Goal: Task Accomplishment & Management: Manage account settings

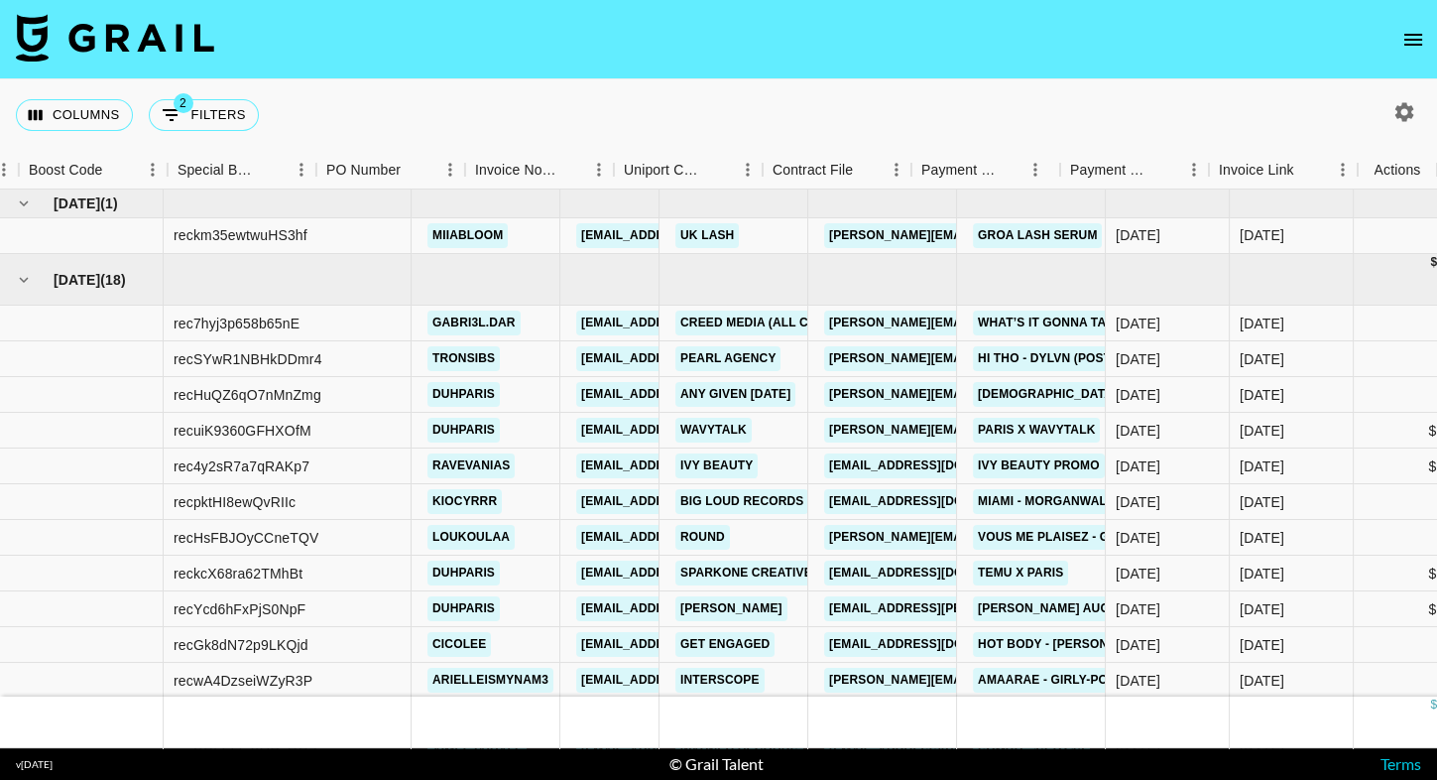
scroll to position [0, 2030]
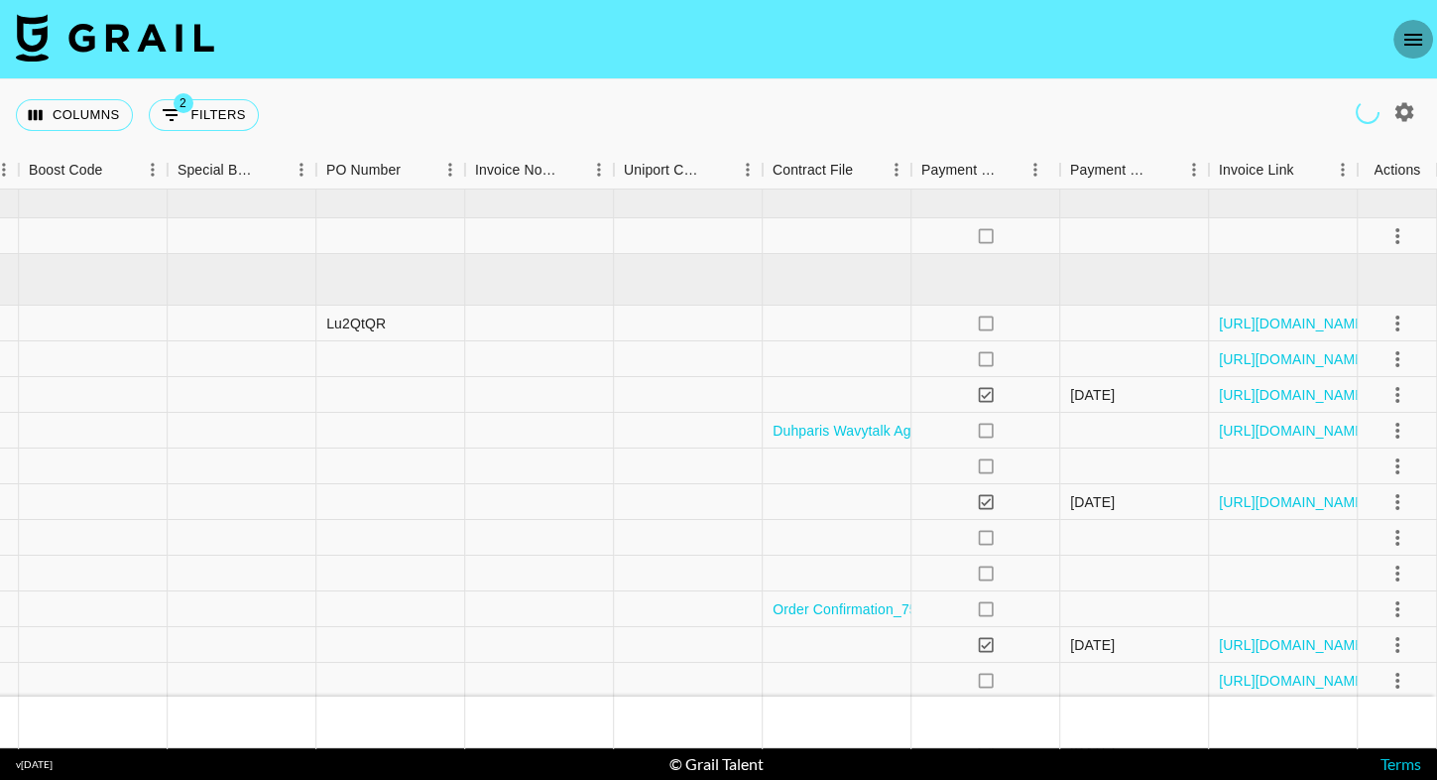
click at [1420, 42] on icon "open drawer" at bounding box center [1414, 40] width 24 height 24
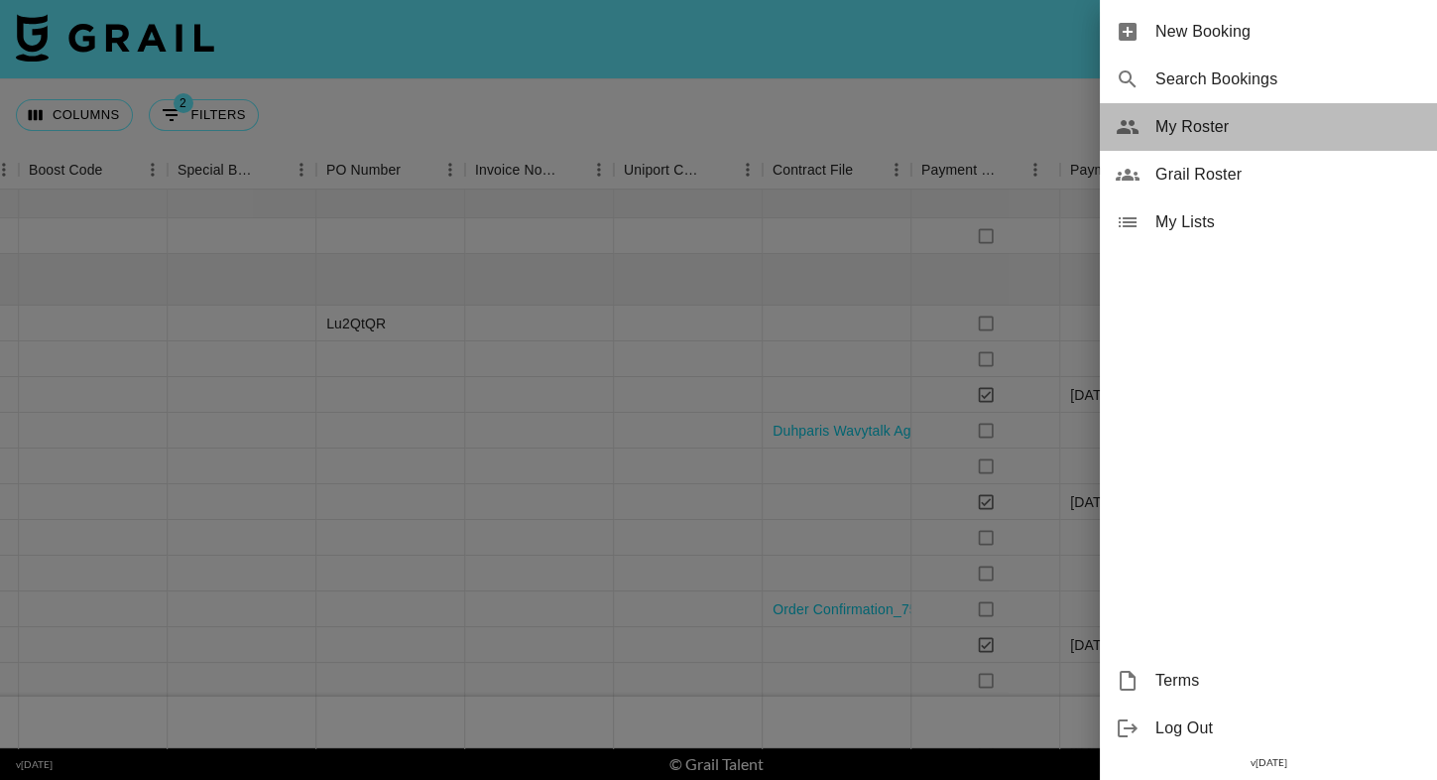
click at [1160, 125] on span "My Roster" at bounding box center [1289, 127] width 266 height 24
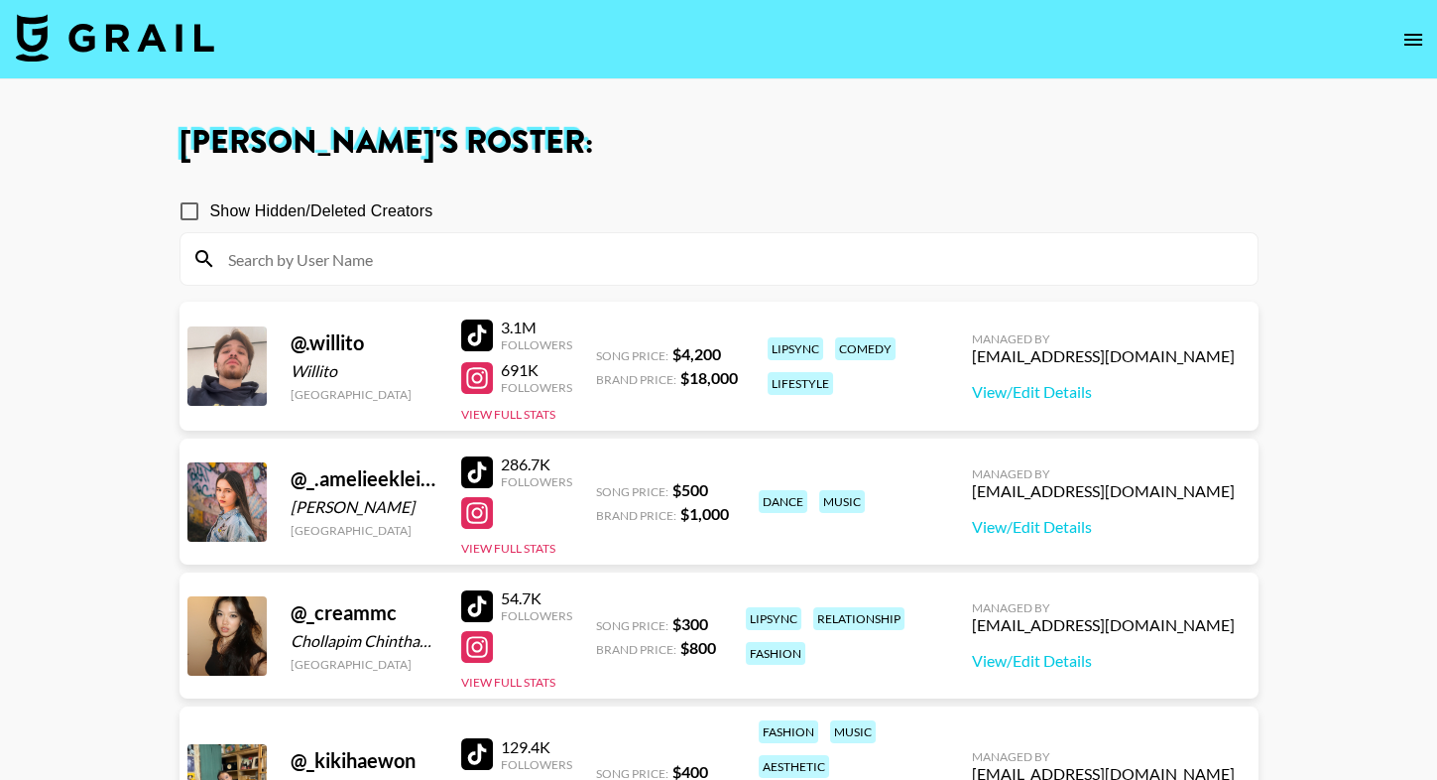
click at [566, 263] on input at bounding box center [731, 259] width 1030 height 32
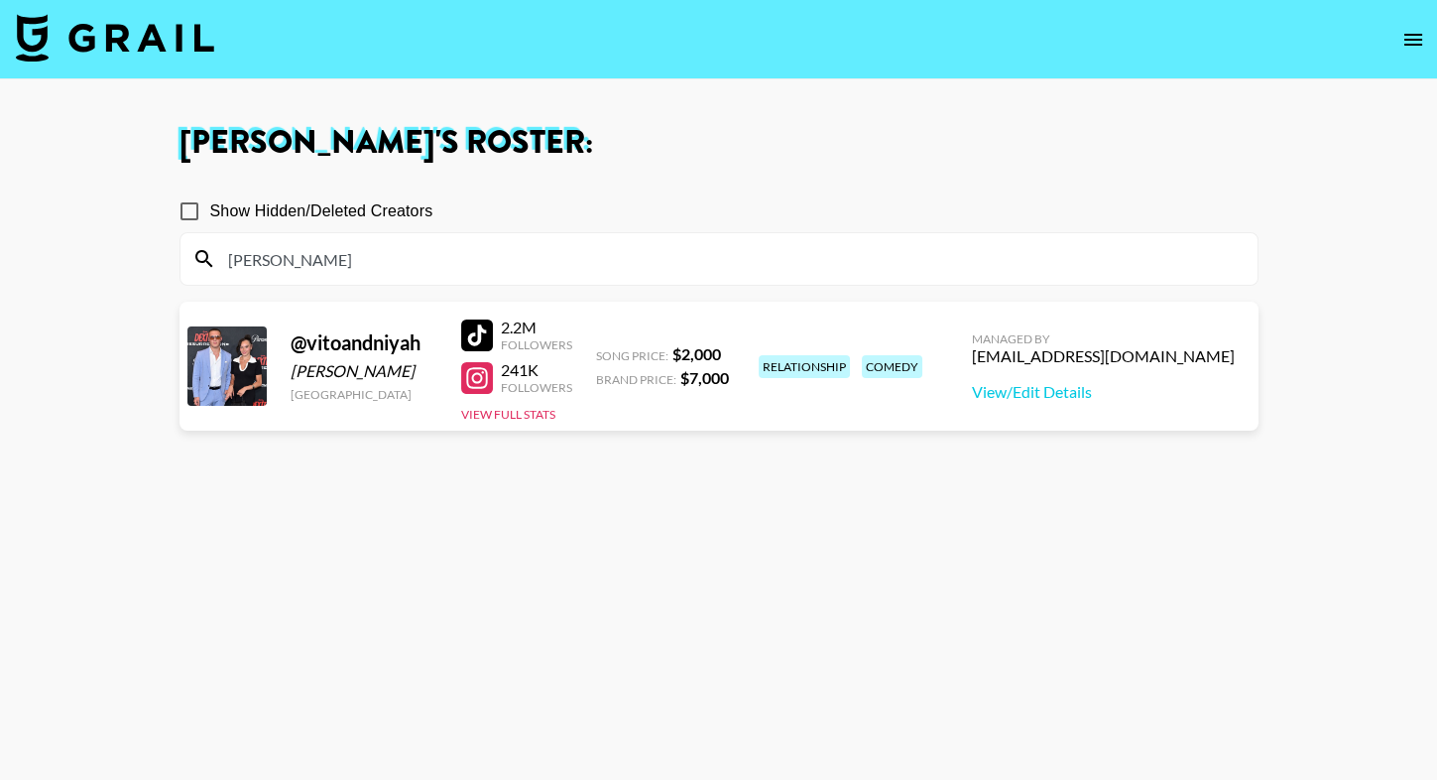
click at [756, 186] on section "Show Hidden/Deleted Creators vito" at bounding box center [719, 230] width 1079 height 111
click at [470, 335] on div at bounding box center [477, 335] width 32 height 32
click at [365, 270] on input "vito" at bounding box center [731, 259] width 1030 height 32
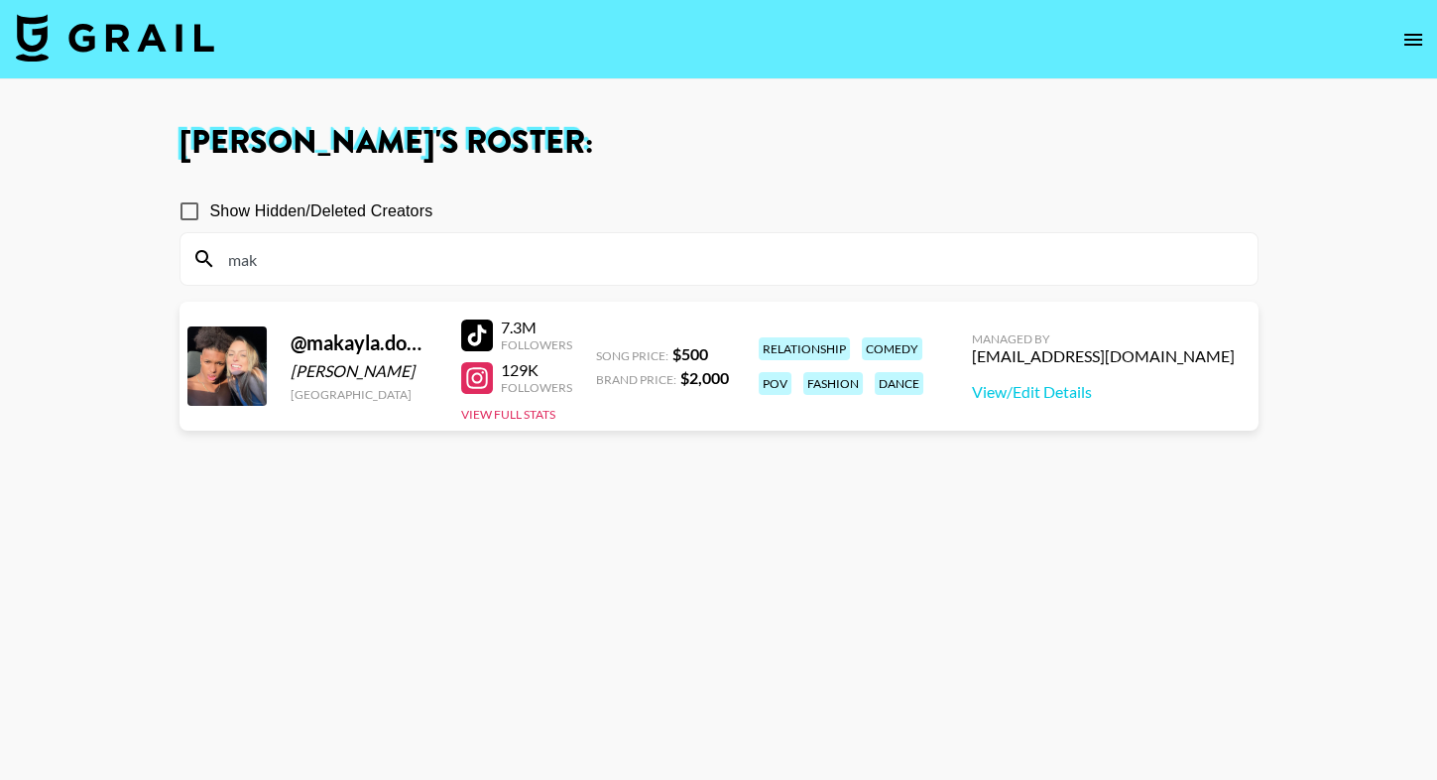
click at [737, 180] on section "Show Hidden/Deleted Creators mak" at bounding box center [719, 230] width 1079 height 111
drag, startPoint x: 482, startPoint y: 333, endPoint x: 654, endPoint y: 12, distance: 364.4
click at [0, 0] on section "Eve Hartney 's Roster: Show Hidden/Deleted Creators mak @ makayla.domagalski1 M…" at bounding box center [718, 461] width 1437 height 923
click at [463, 336] on div at bounding box center [477, 335] width 32 height 32
click at [302, 261] on input "mak" at bounding box center [731, 259] width 1030 height 32
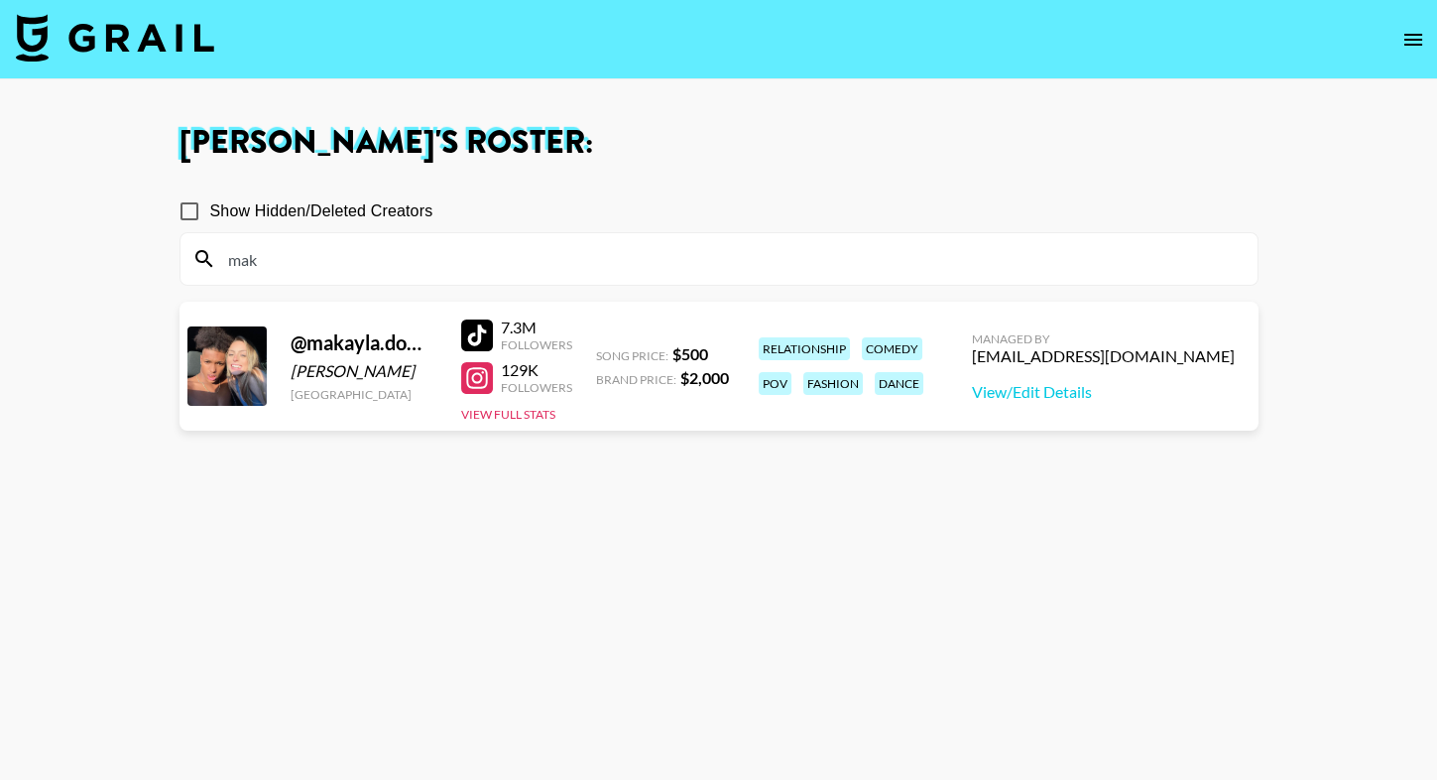
click at [302, 261] on input "mak" at bounding box center [731, 259] width 1030 height 32
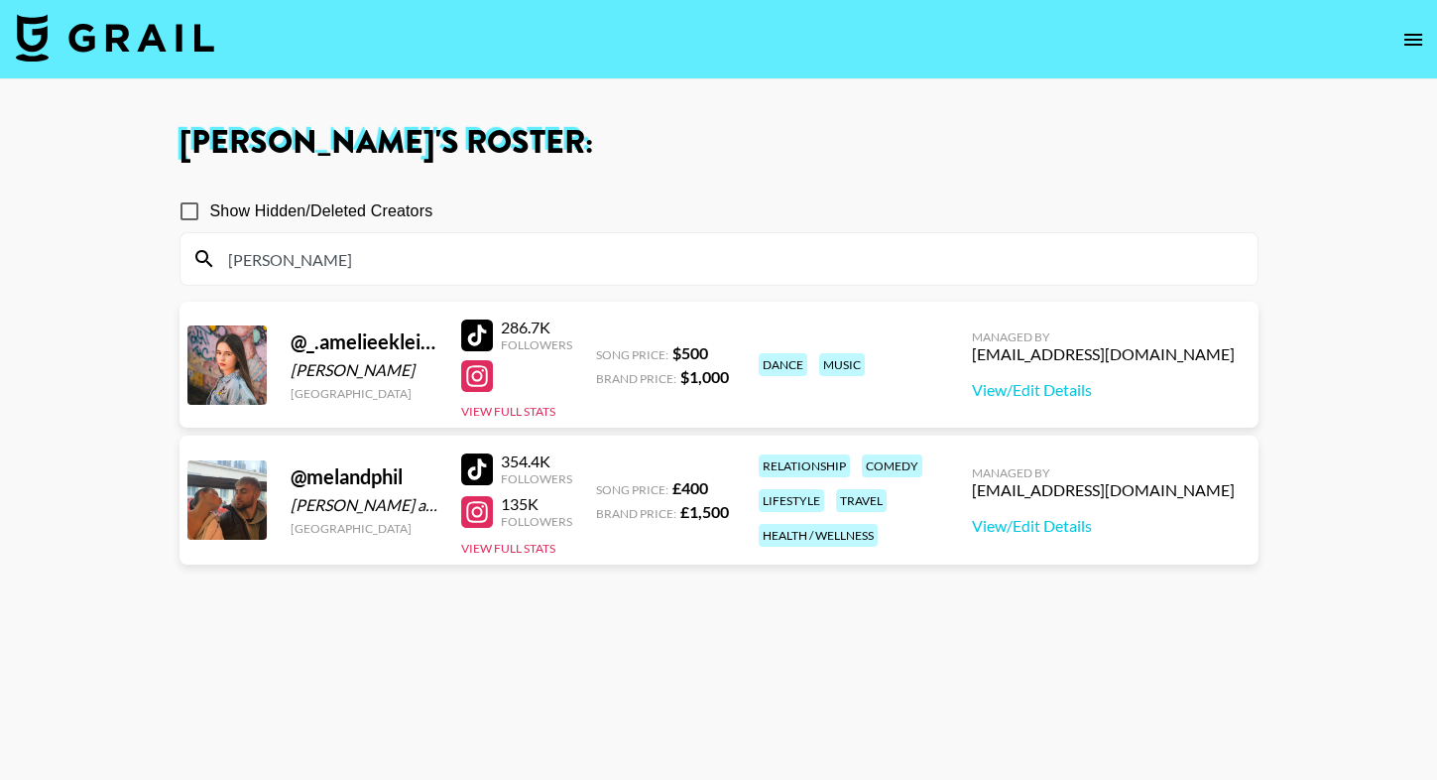
type input "mel"
click at [485, 465] on div at bounding box center [477, 469] width 32 height 32
click at [371, 255] on input "mel" at bounding box center [731, 259] width 1030 height 32
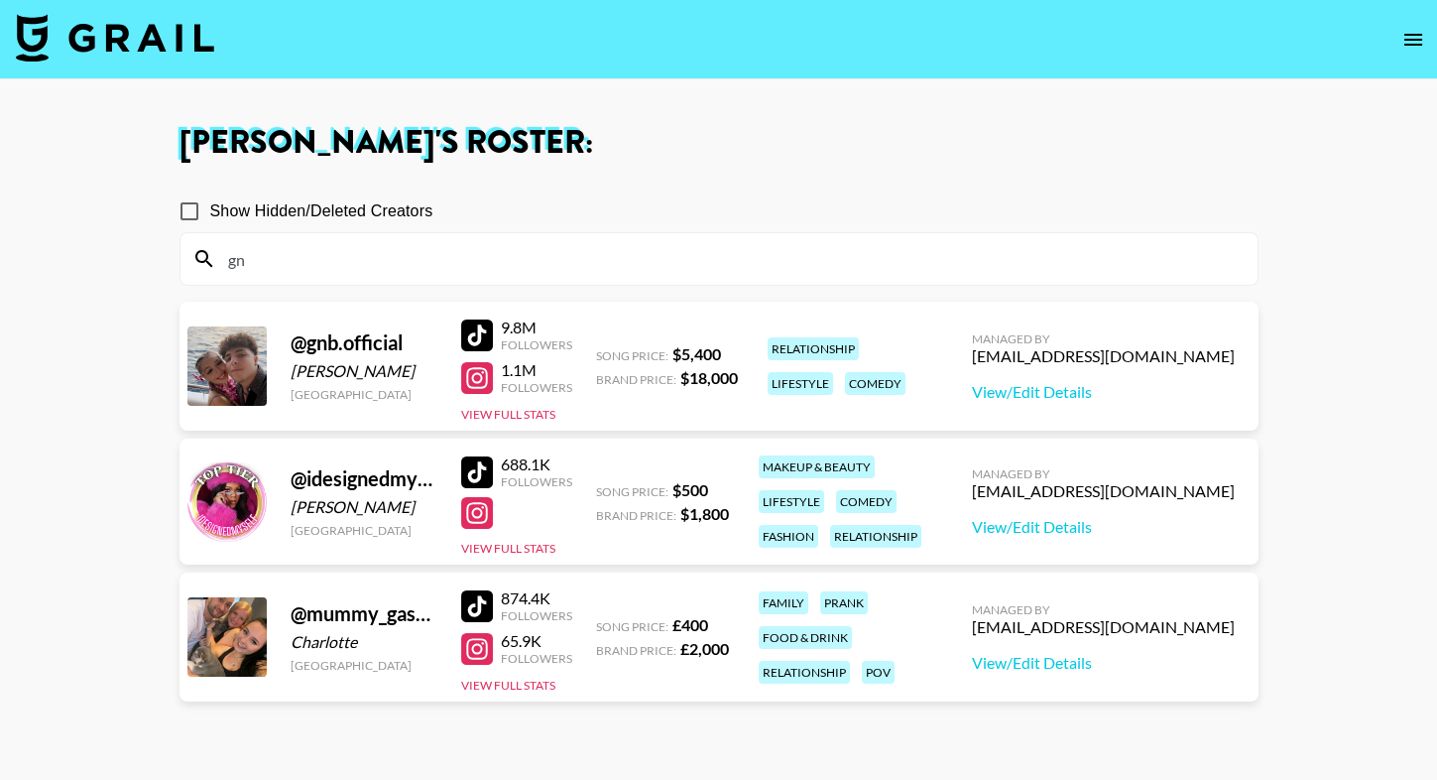
type input "gn"
click at [696, 205] on div "Show Hidden/Deleted Creators" at bounding box center [719, 211] width 1079 height 42
click at [474, 335] on div at bounding box center [477, 335] width 32 height 32
click at [369, 248] on input "gn" at bounding box center [731, 259] width 1030 height 32
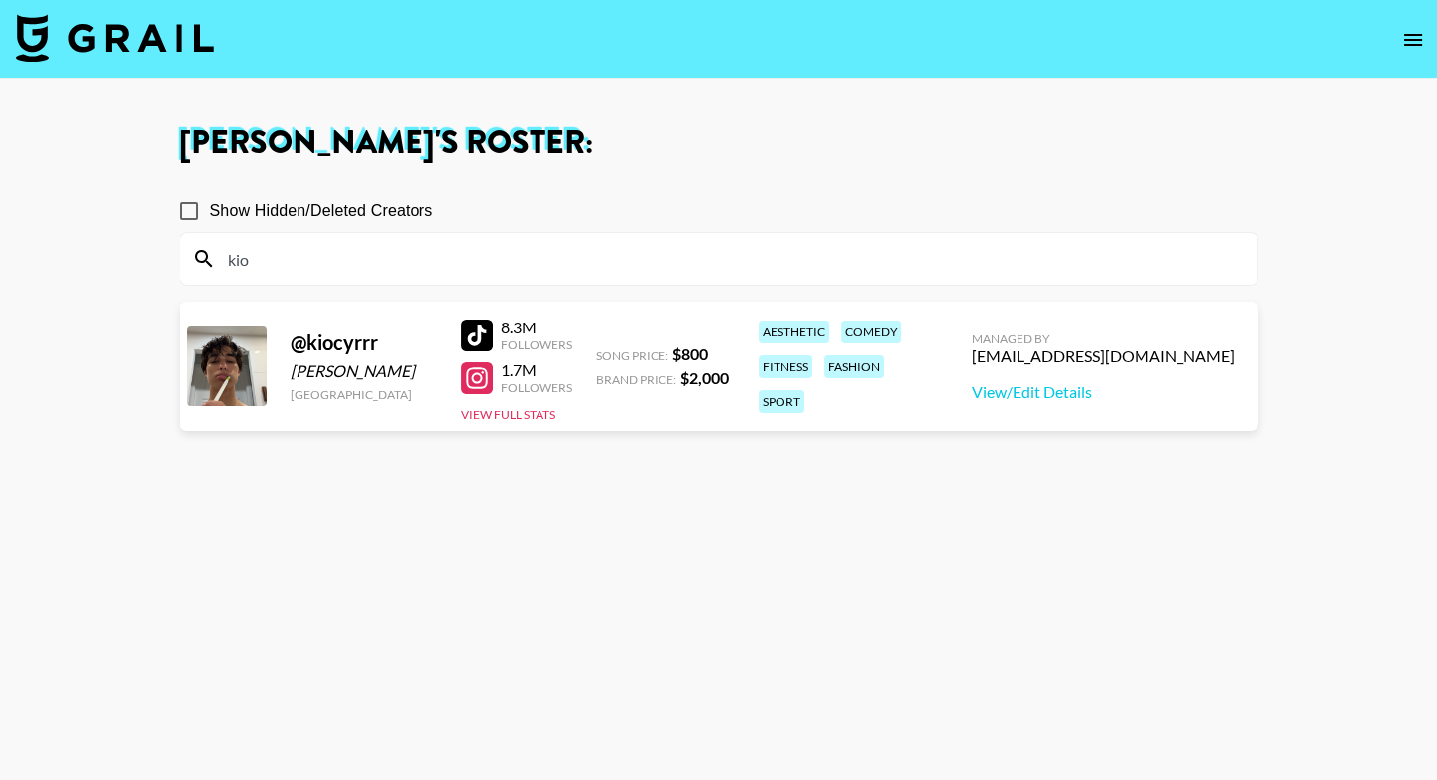
click at [0, 0] on section "Eve Hartney 's Roster: Show Hidden/Deleted Creators kio @ kiocyrrr Kio Cyr Unit…" at bounding box center [718, 461] width 1437 height 923
click at [1145, 396] on link "View/Edit Details" at bounding box center [1103, 392] width 263 height 20
click at [392, 261] on input "kio" at bounding box center [731, 259] width 1030 height 32
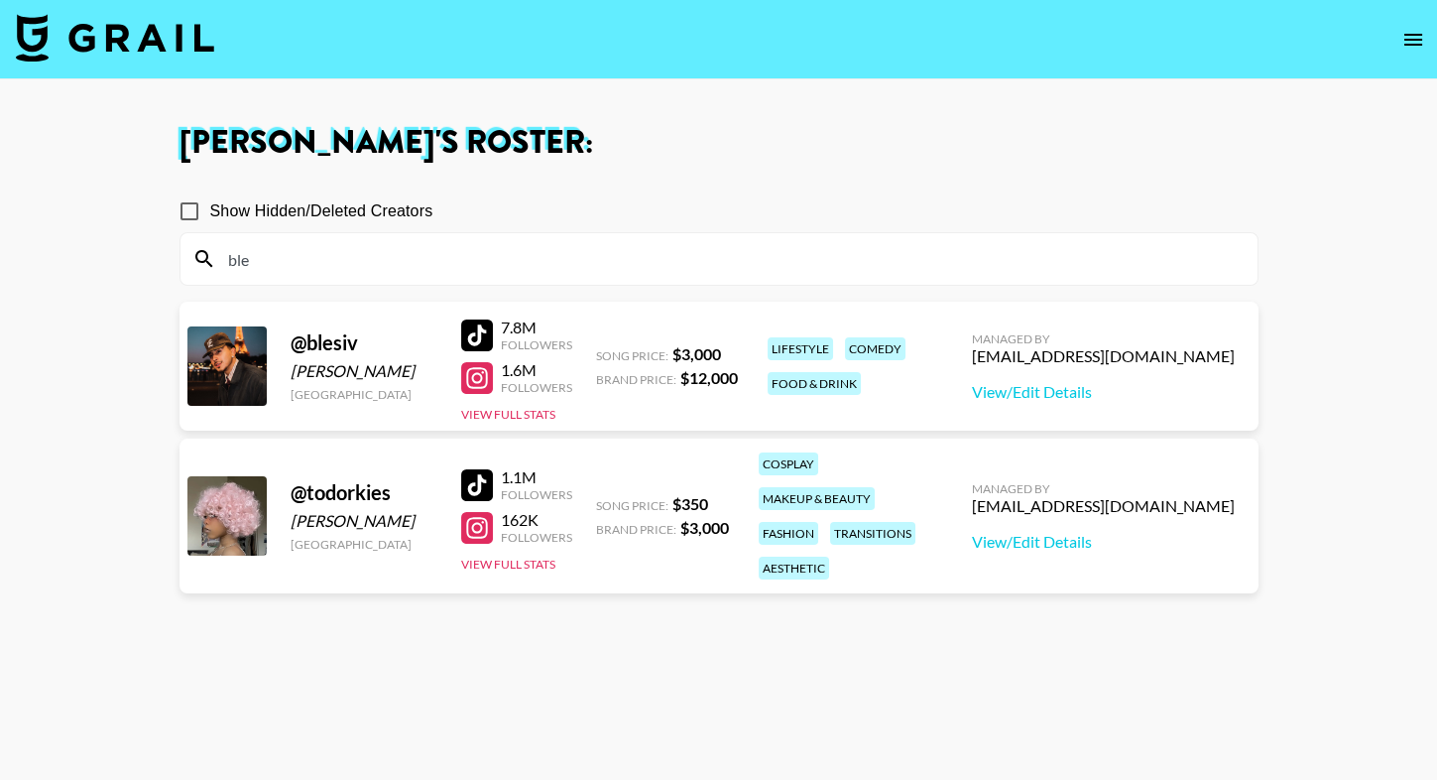
type input "ble"
click at [710, 196] on div "Show Hidden/Deleted Creators" at bounding box center [719, 211] width 1079 height 42
click at [488, 319] on div at bounding box center [477, 335] width 32 height 32
click at [312, 256] on input "ble" at bounding box center [731, 259] width 1030 height 32
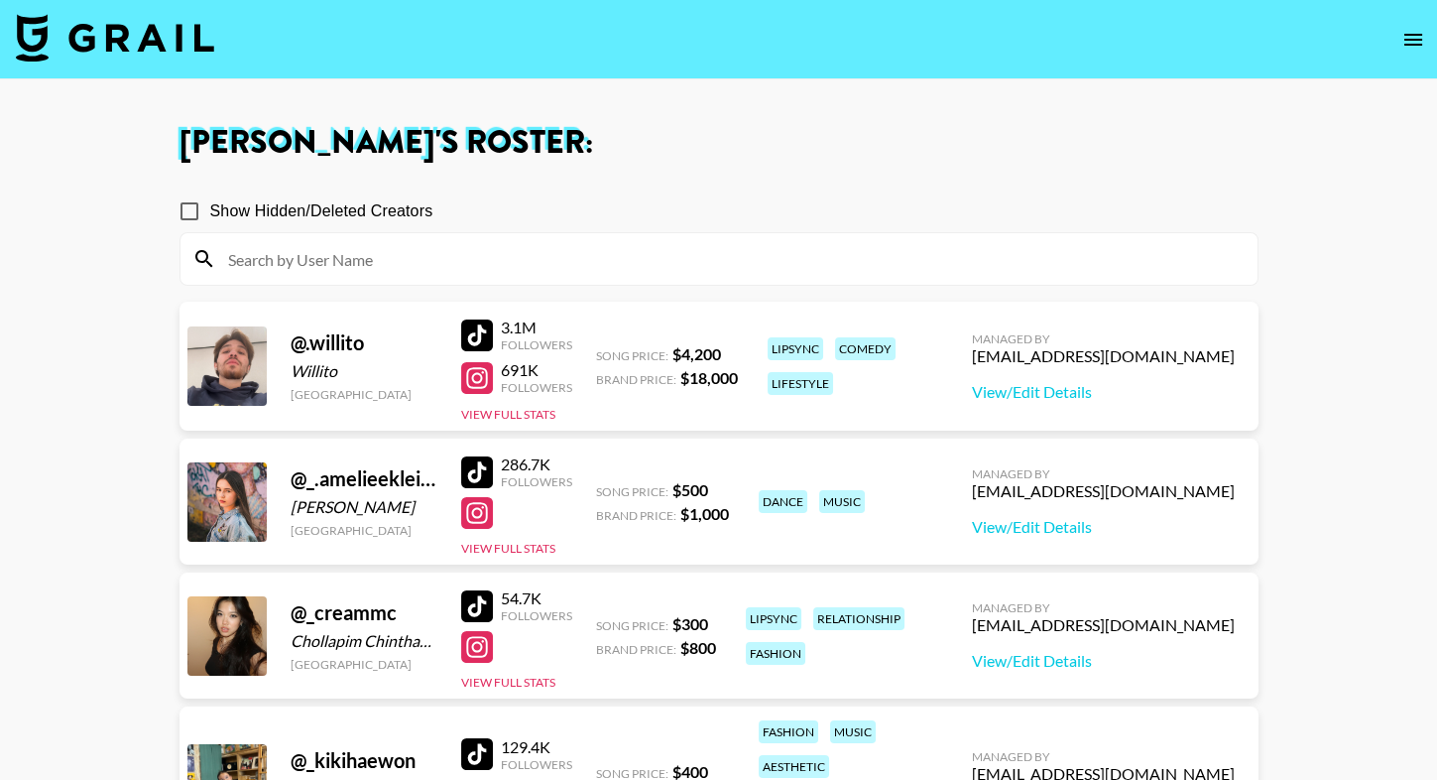
click at [562, 235] on div at bounding box center [719, 259] width 1077 height 52
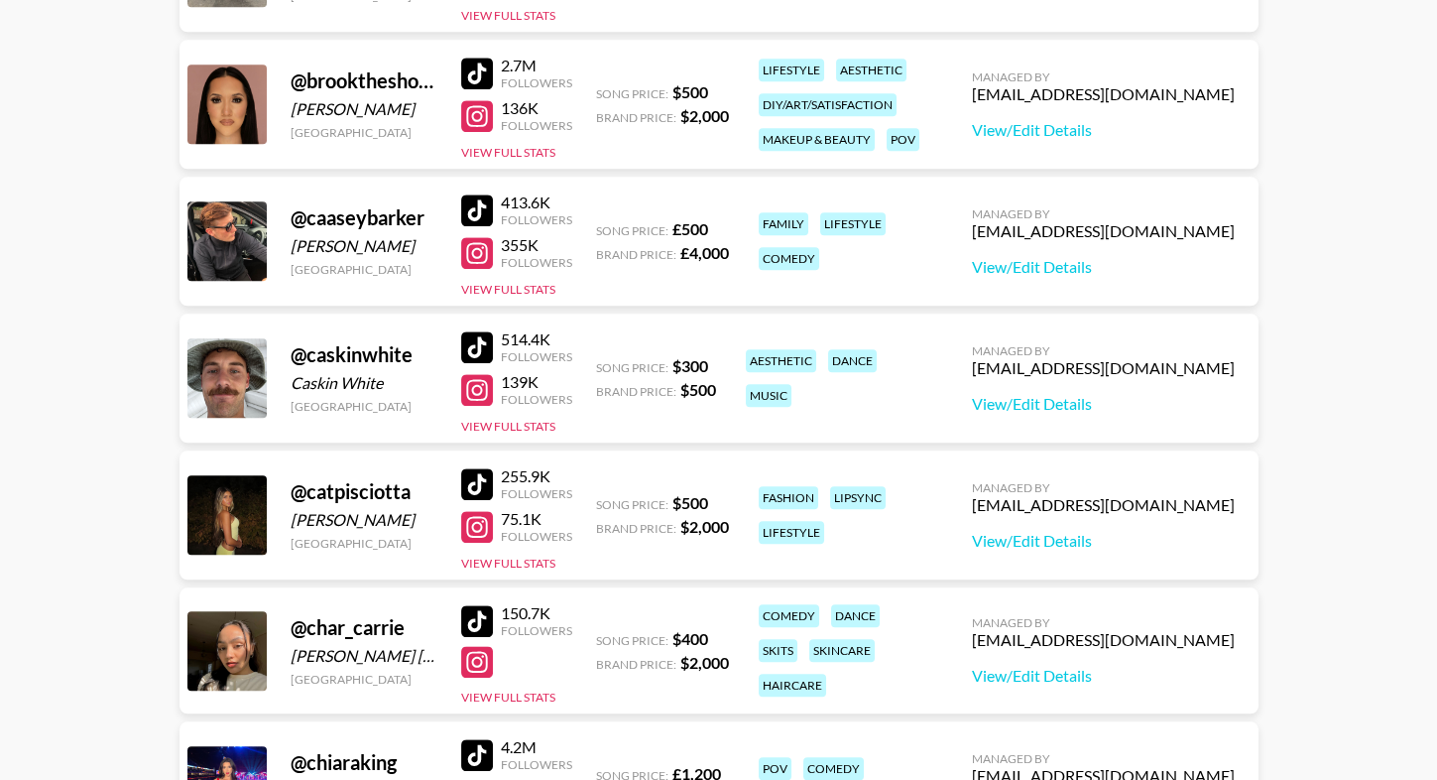
scroll to position [3300, 0]
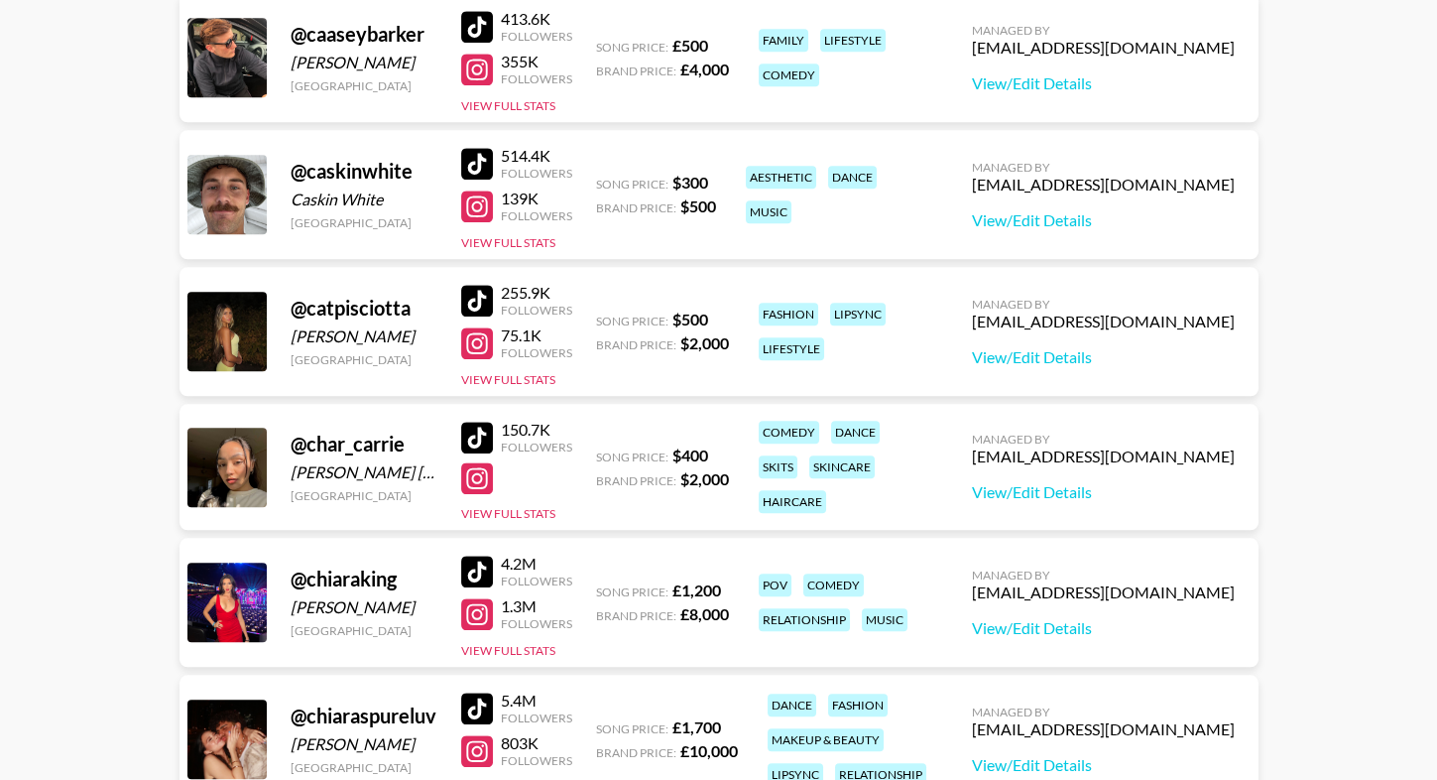
click at [479, 293] on div at bounding box center [477, 301] width 32 height 32
click at [493, 377] on button "View Full Stats" at bounding box center [508, 379] width 94 height 15
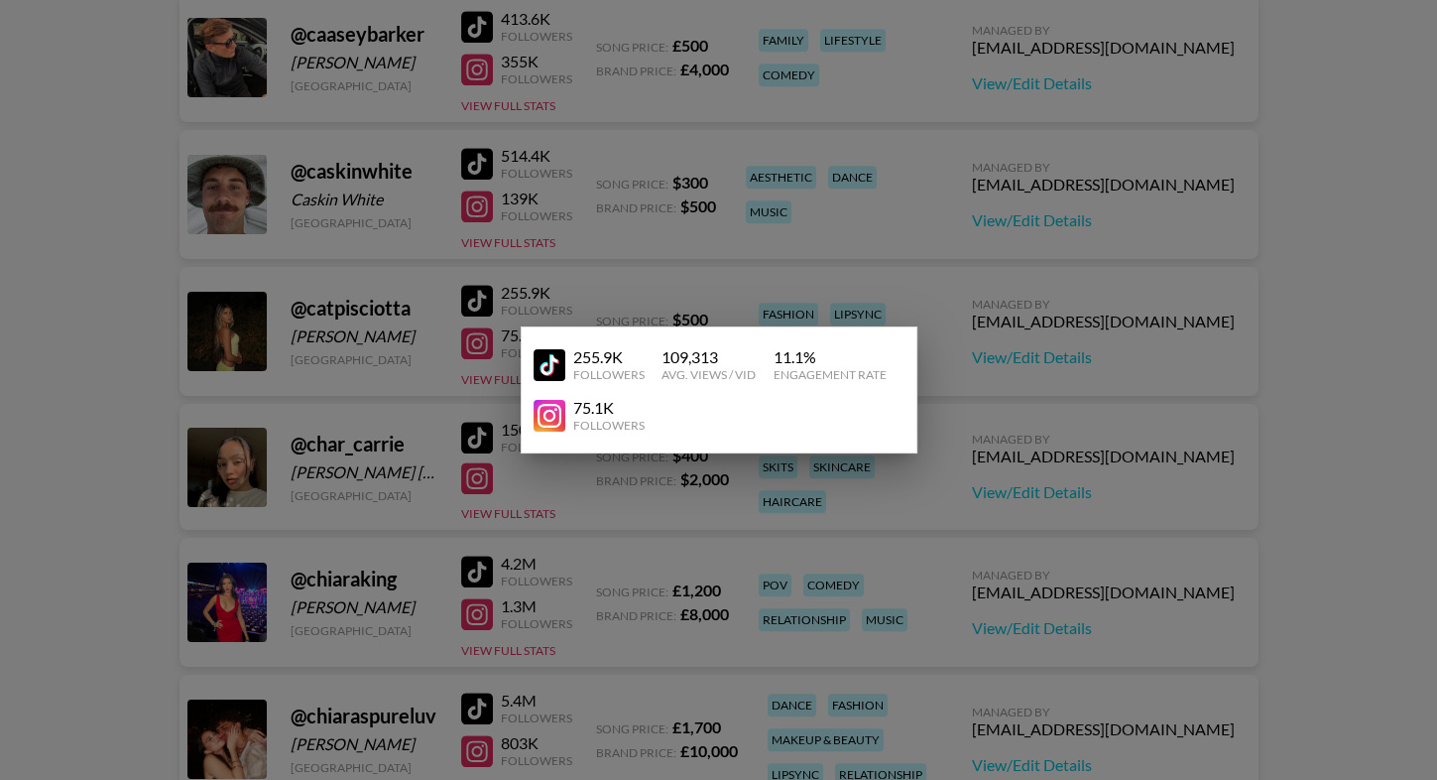
click at [686, 262] on div at bounding box center [718, 390] width 1437 height 780
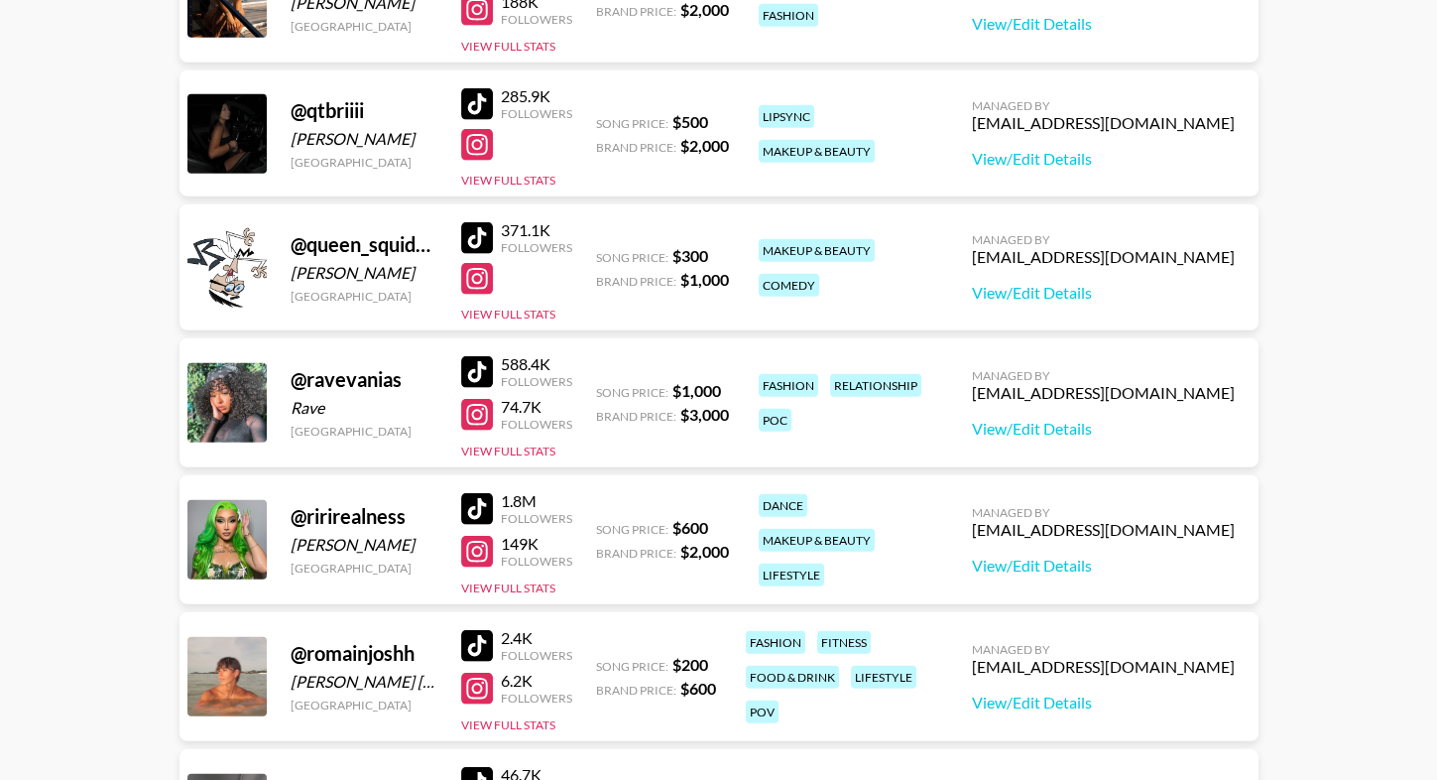
scroll to position [9474, 0]
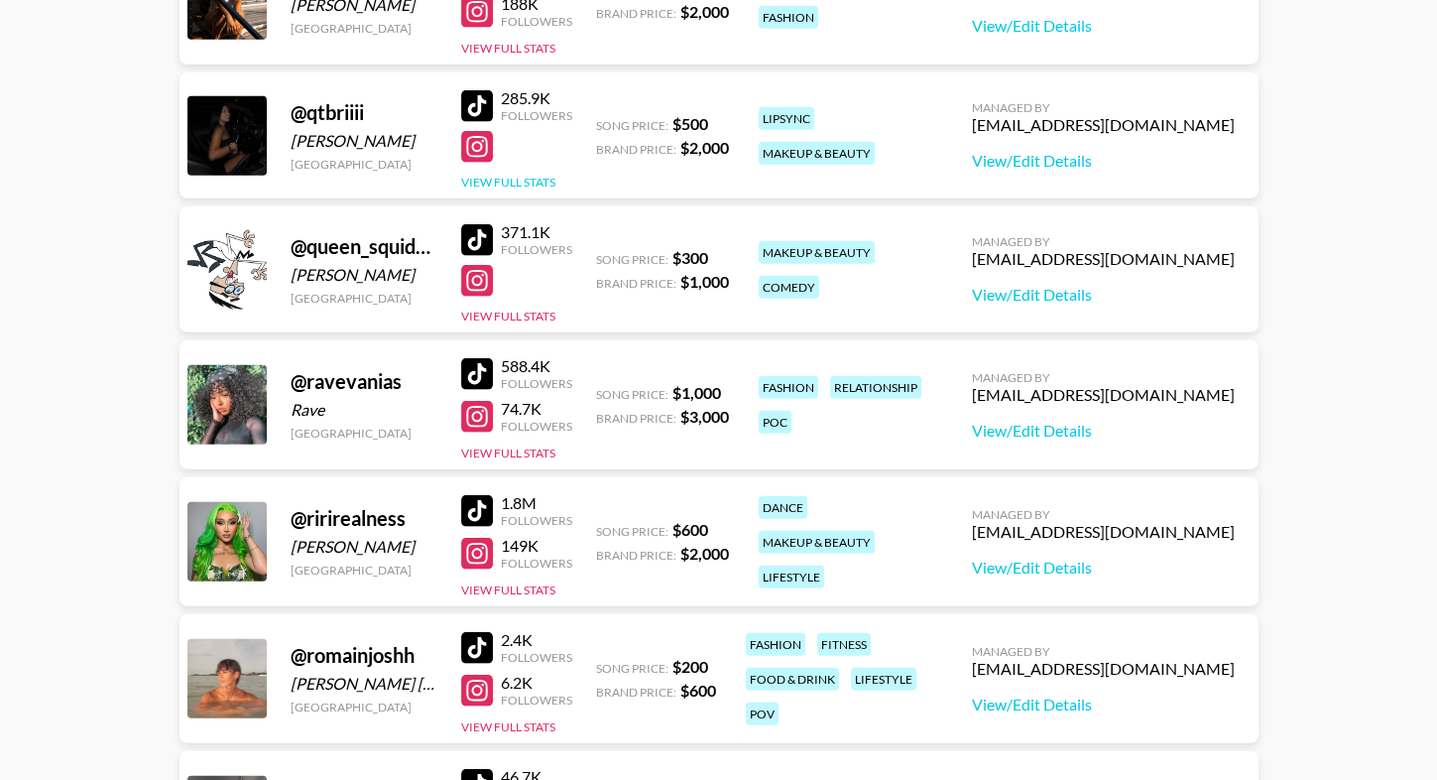
click at [486, 175] on button "View Full Stats" at bounding box center [508, 182] width 94 height 15
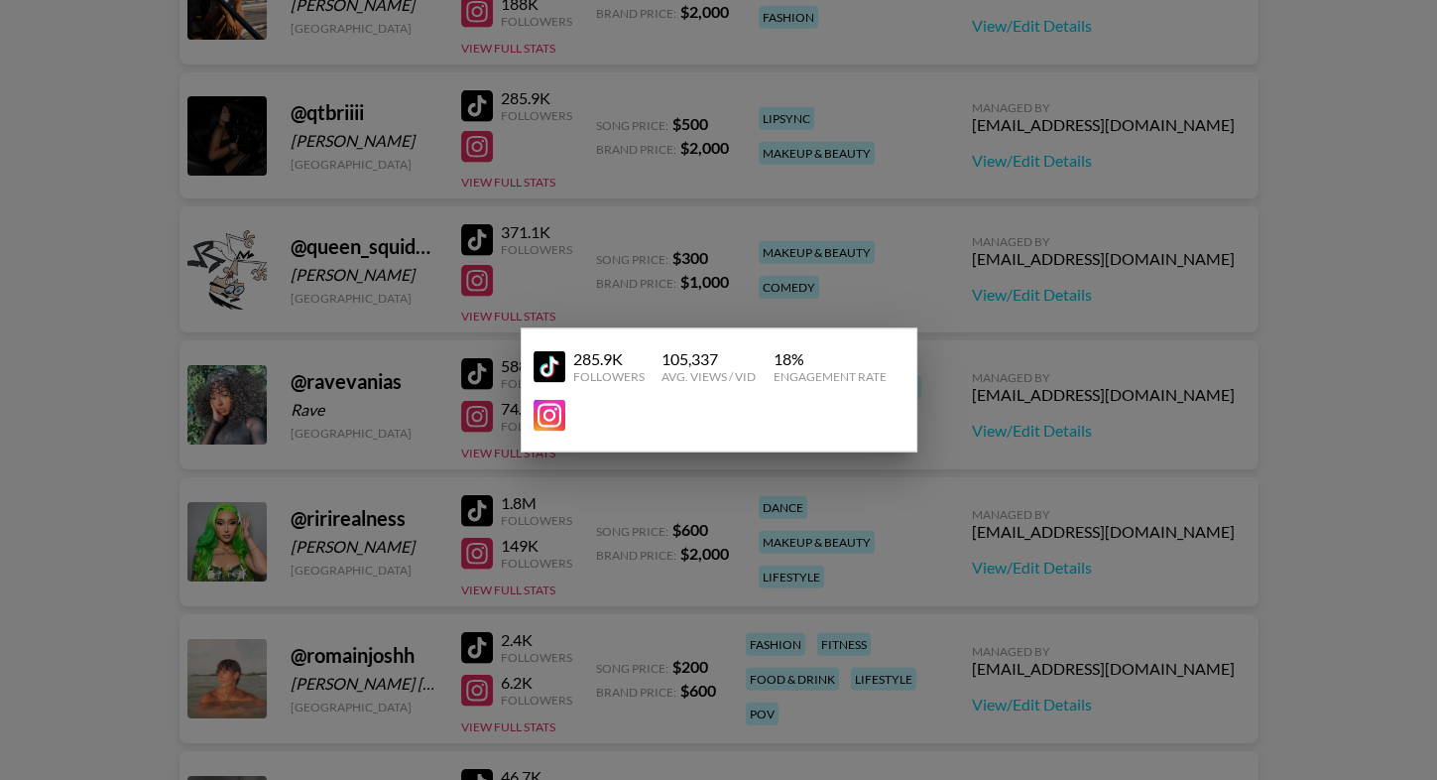
click at [407, 209] on div at bounding box center [718, 390] width 1437 height 780
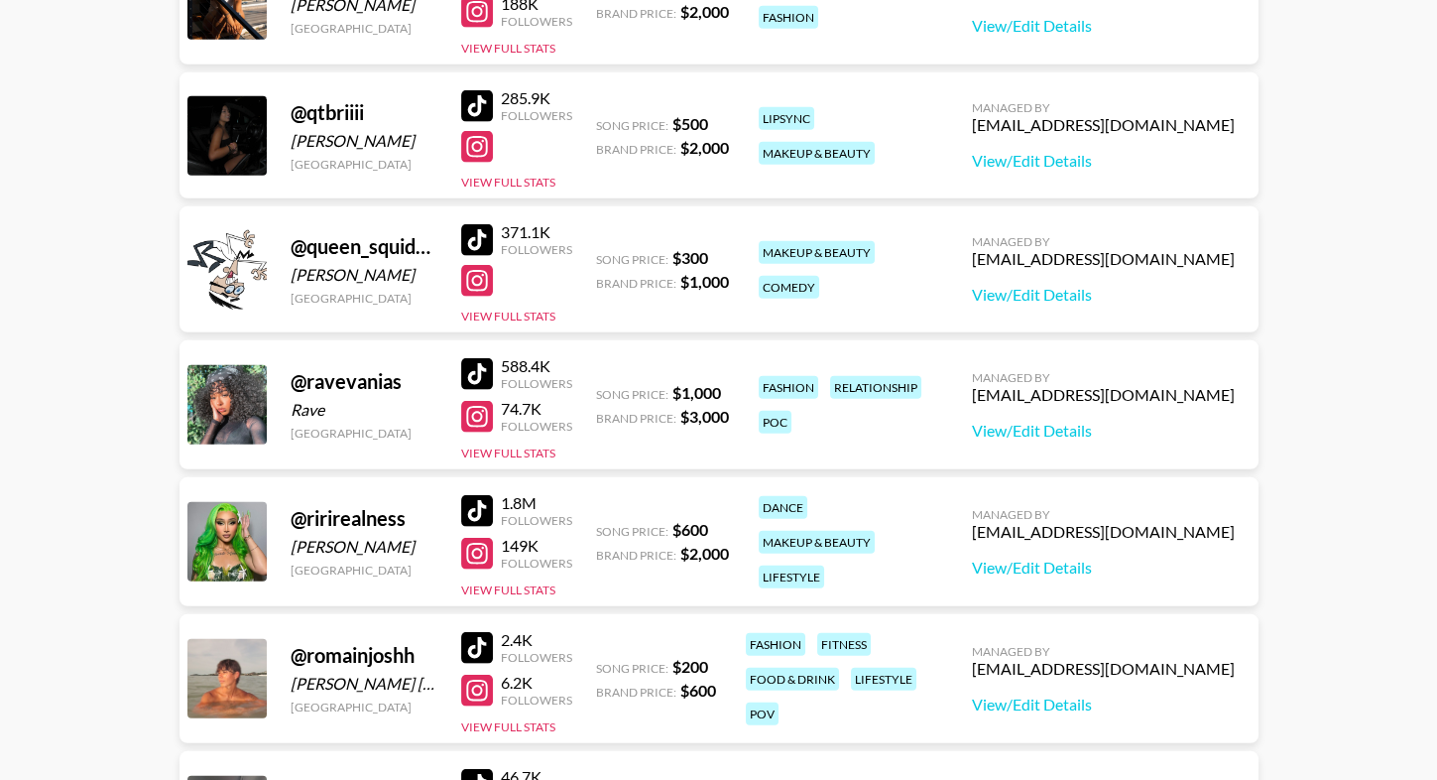
click at [477, 372] on div at bounding box center [477, 374] width 32 height 32
click at [524, 445] on button "View Full Stats" at bounding box center [508, 452] width 94 height 15
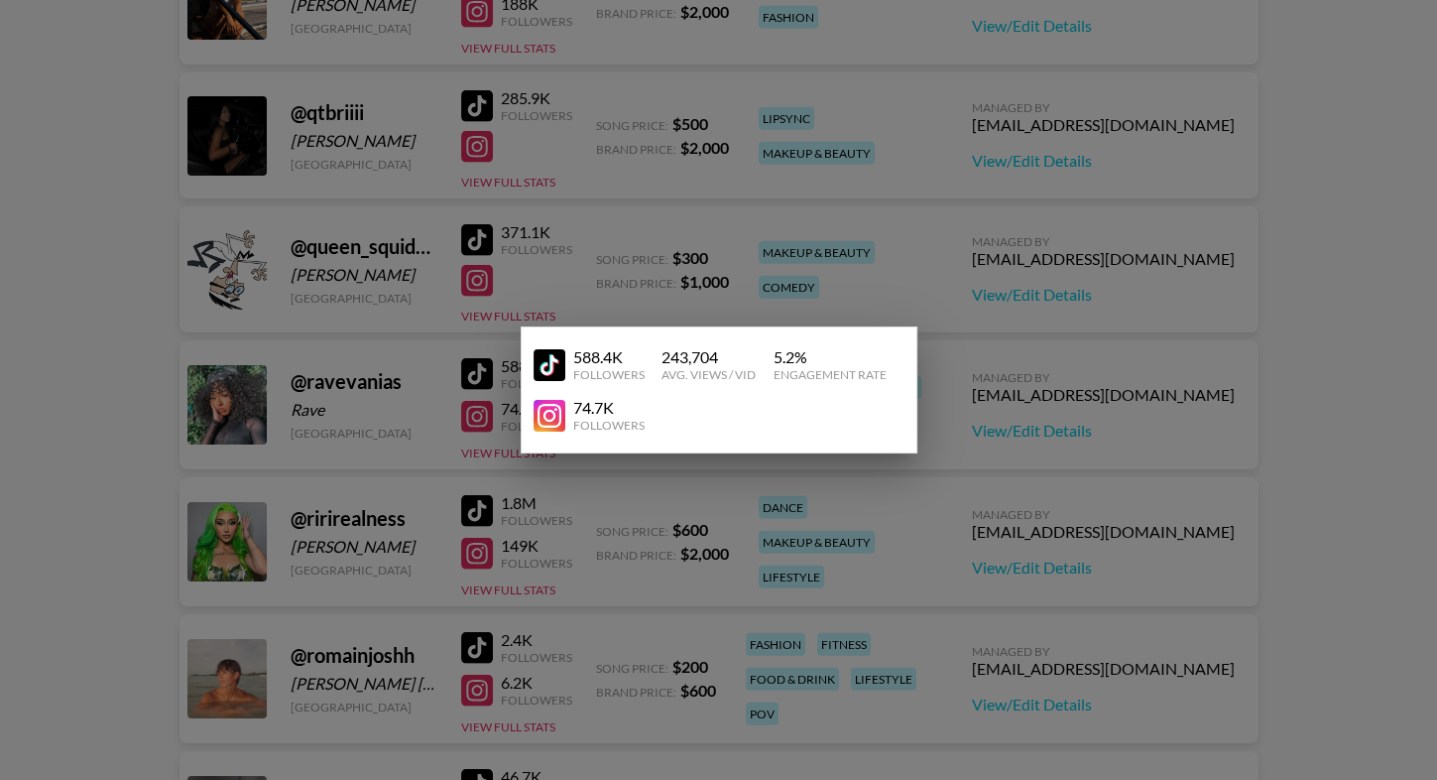
click at [432, 266] on div at bounding box center [718, 390] width 1437 height 780
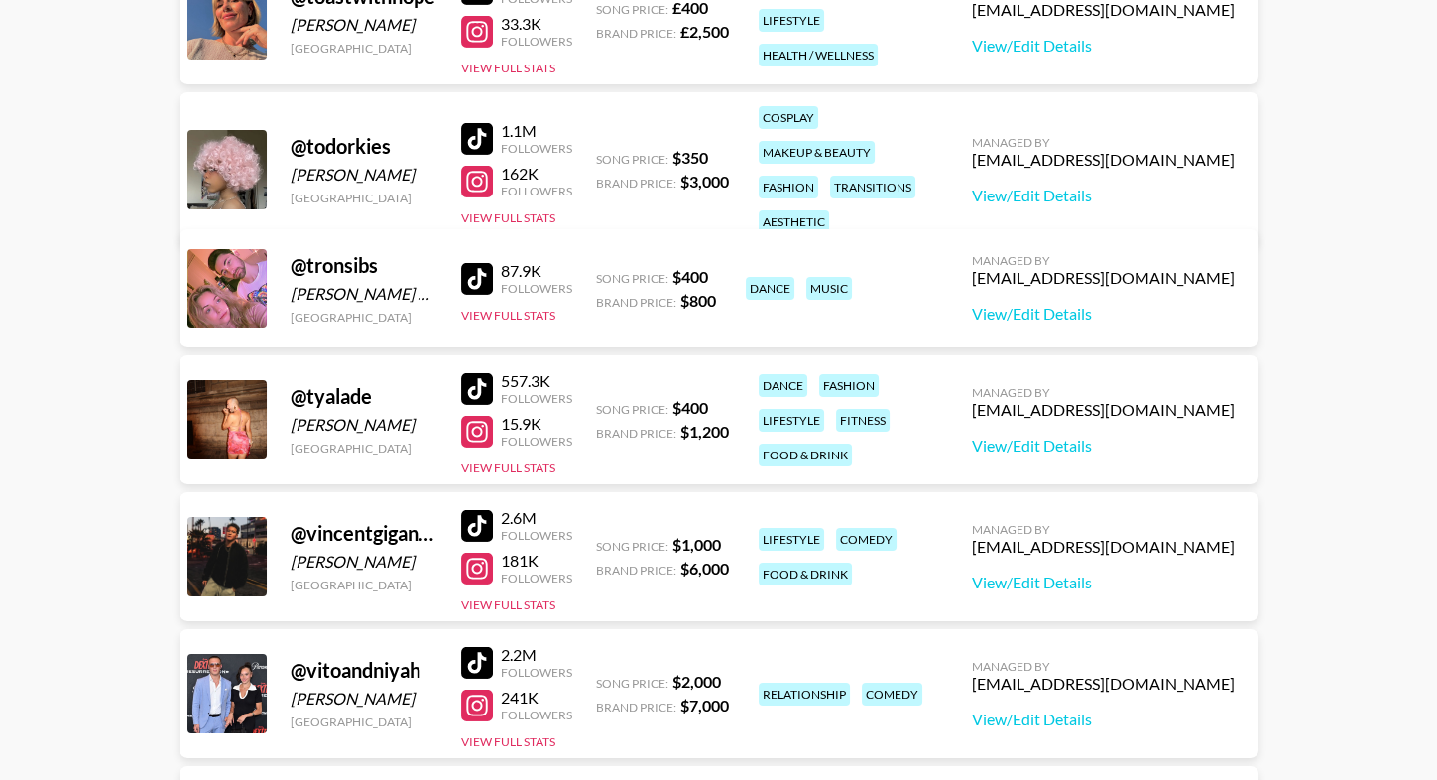
scroll to position [11356, 0]
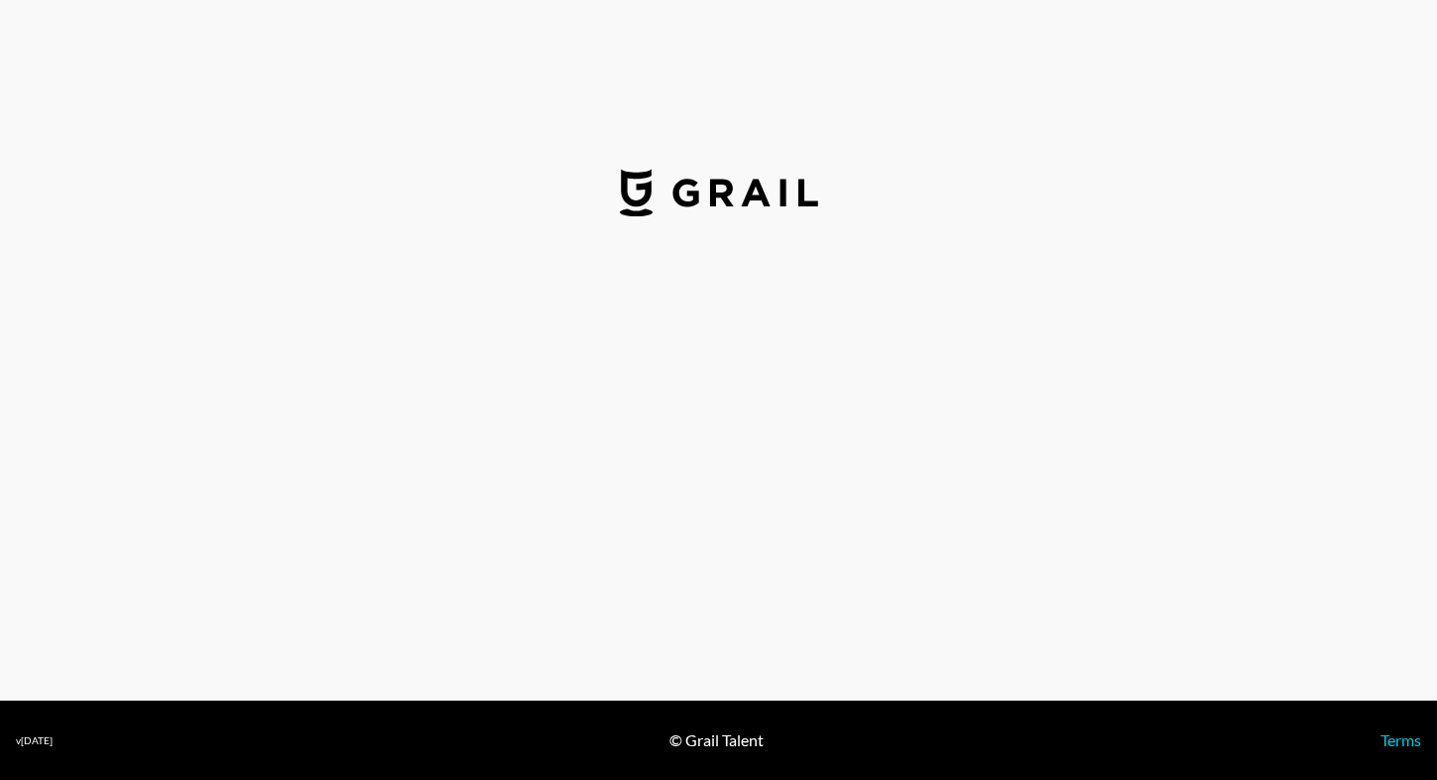
select select "USD"
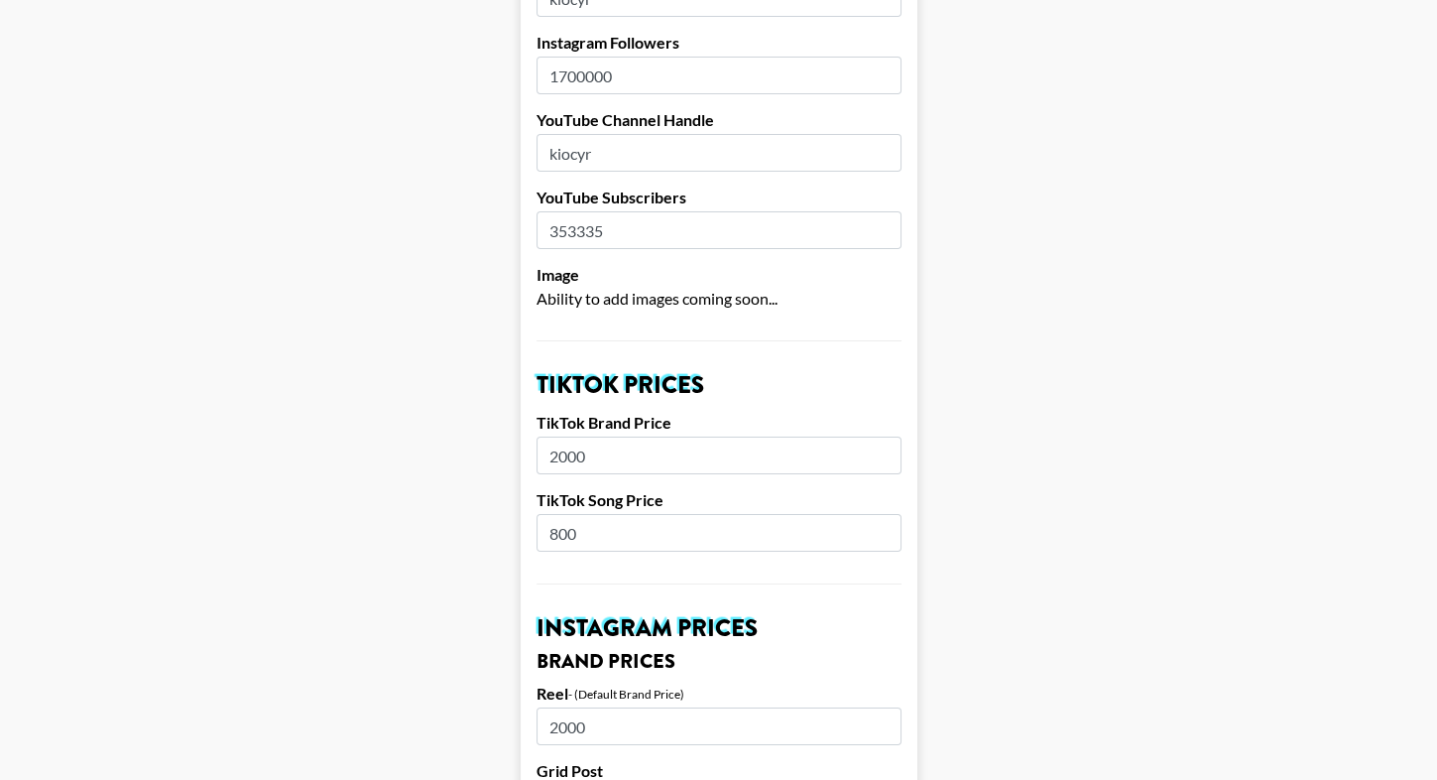
scroll to position [365, 0]
drag, startPoint x: 595, startPoint y: 536, endPoint x: 448, endPoint y: 535, distance: 146.8
type input "600"
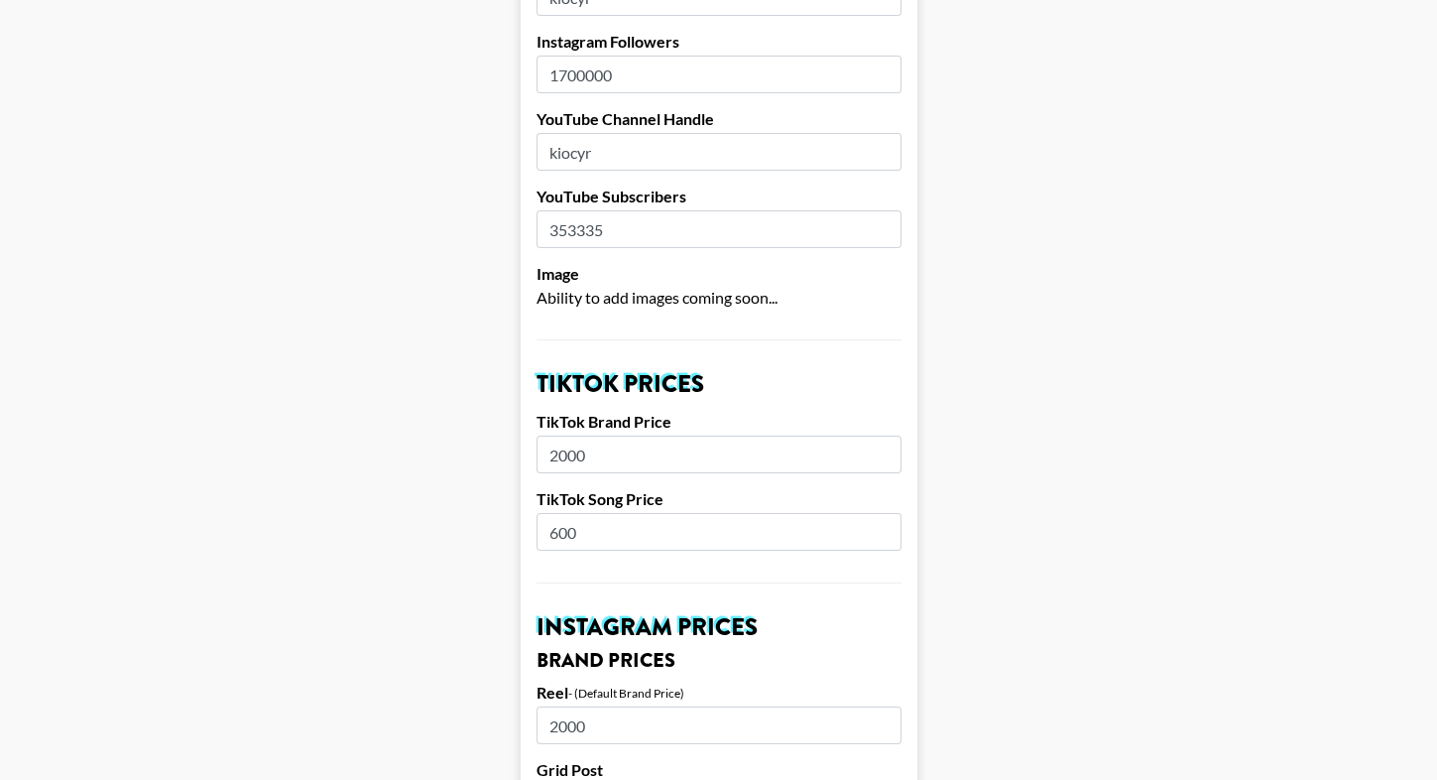
scroll to position [1907, 0]
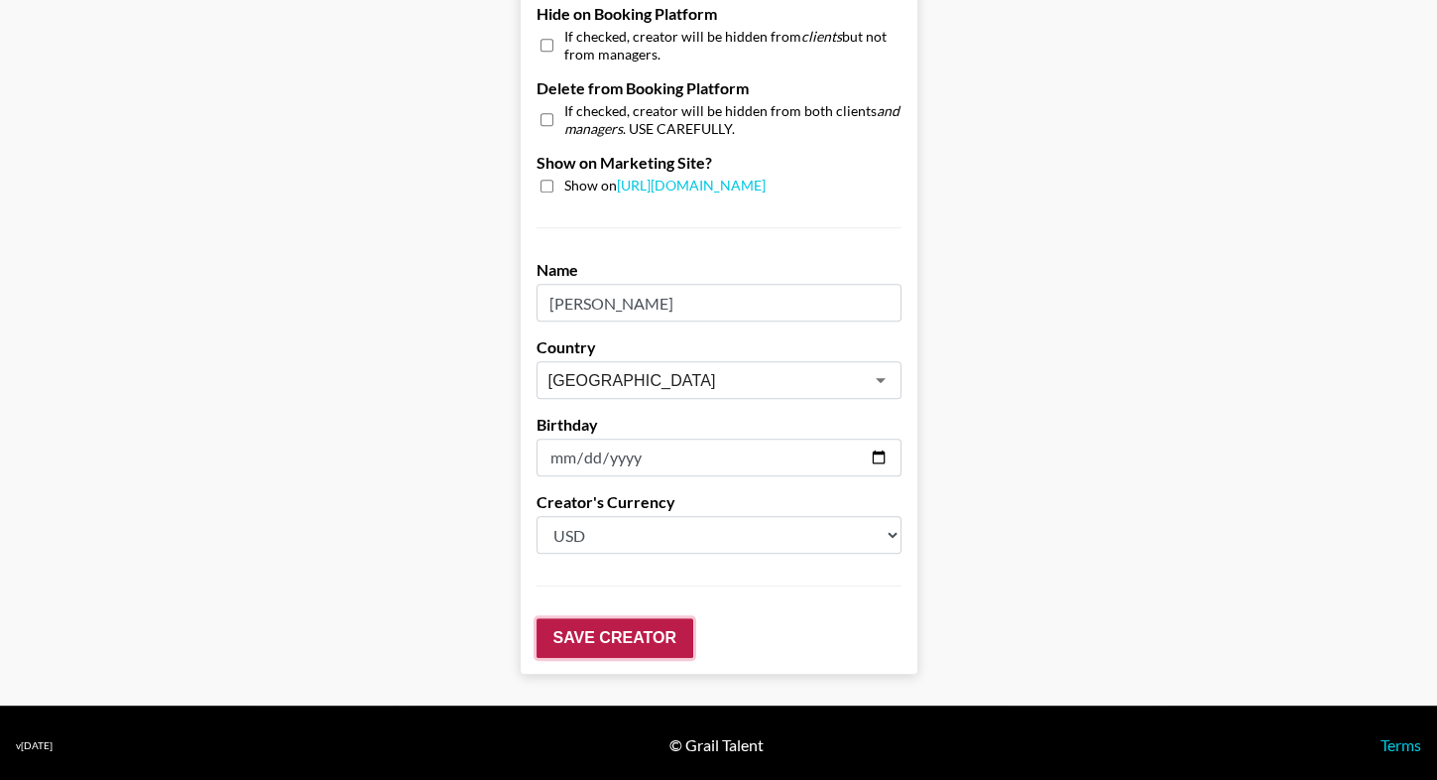
click at [620, 641] on input "Save Creator" at bounding box center [615, 638] width 157 height 40
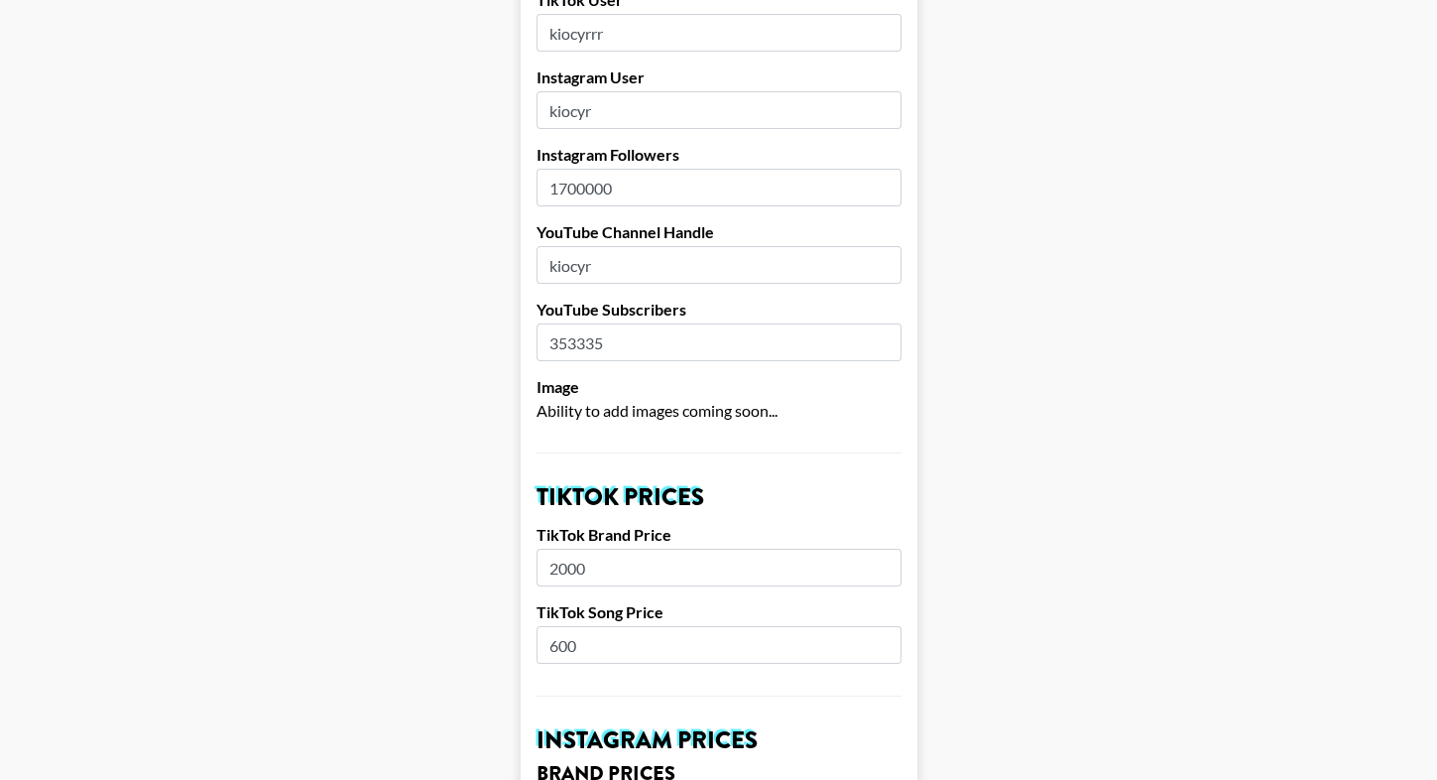
scroll to position [0, 0]
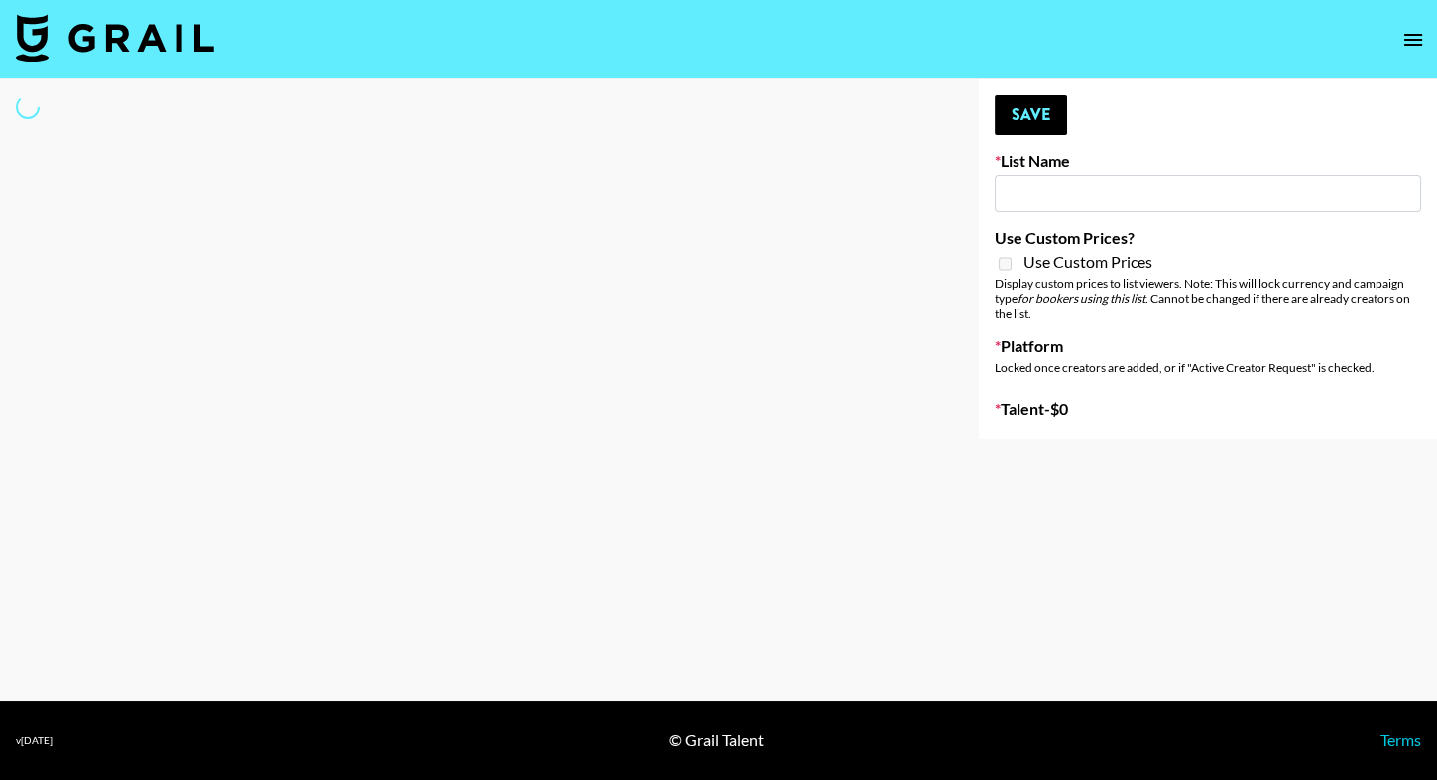
type input "Nicklback - Rockstar"
select select "Song"
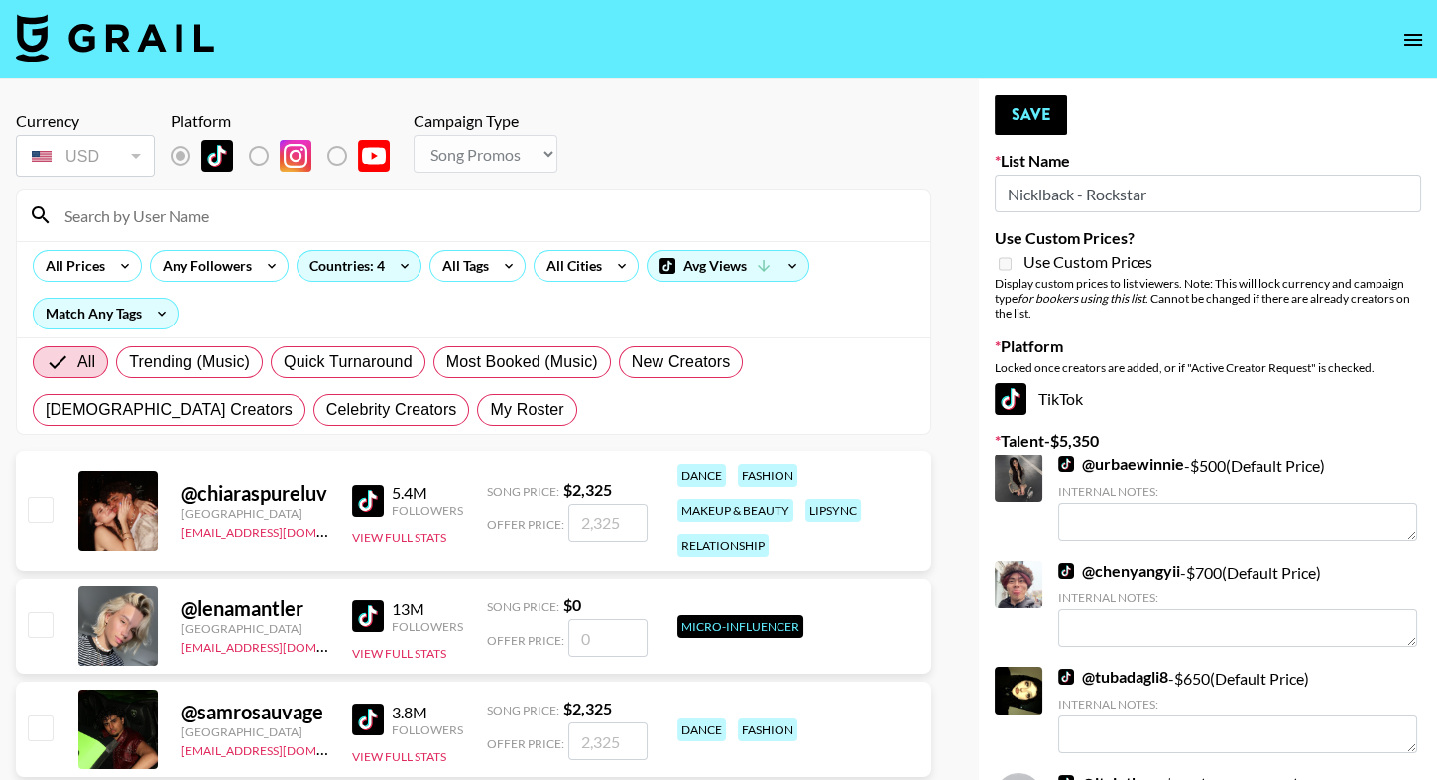
click at [346, 214] on input at bounding box center [486, 215] width 866 height 32
click at [490, 416] on span "My Roster" at bounding box center [526, 410] width 73 height 24
click at [490, 410] on input "My Roster" at bounding box center [490, 410] width 0 height 0
radio input "true"
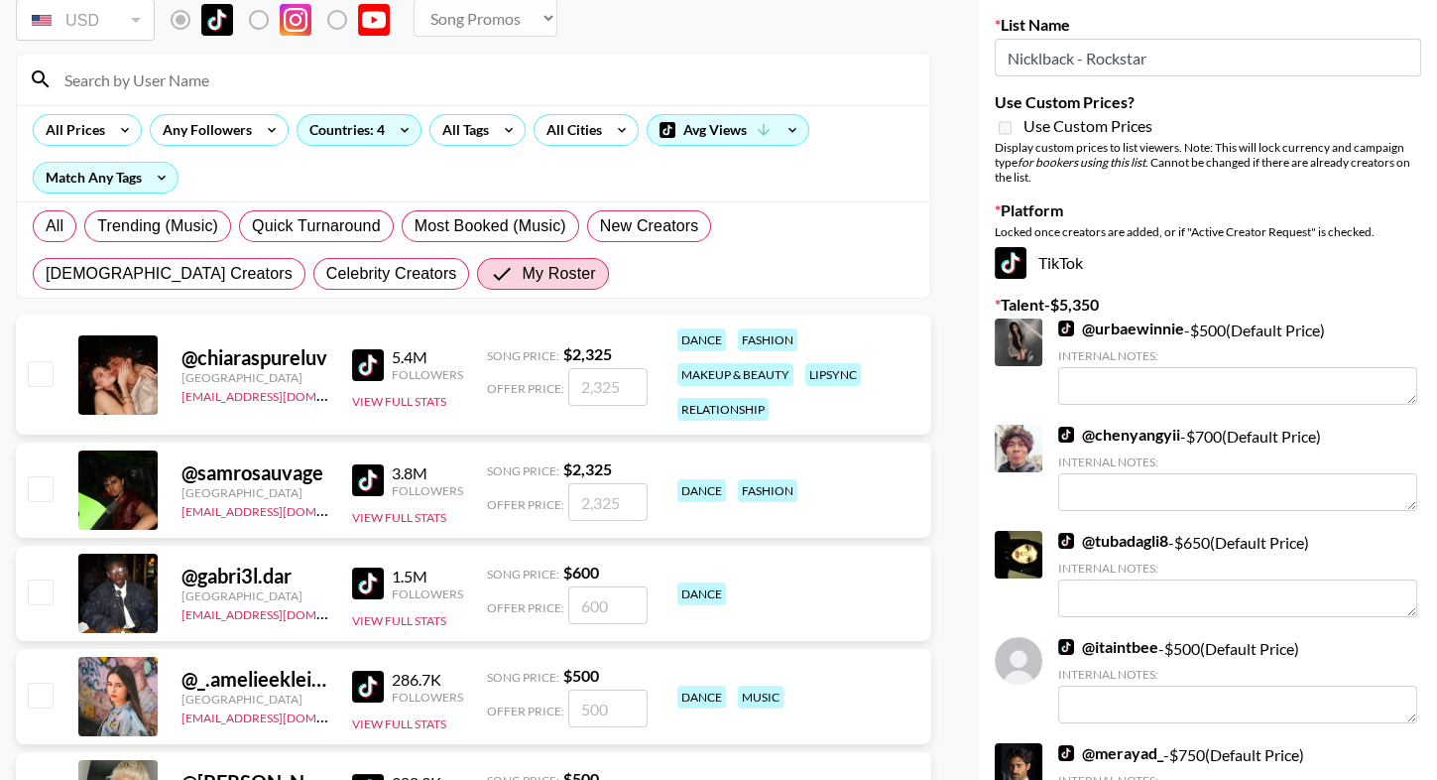
scroll to position [173, 0]
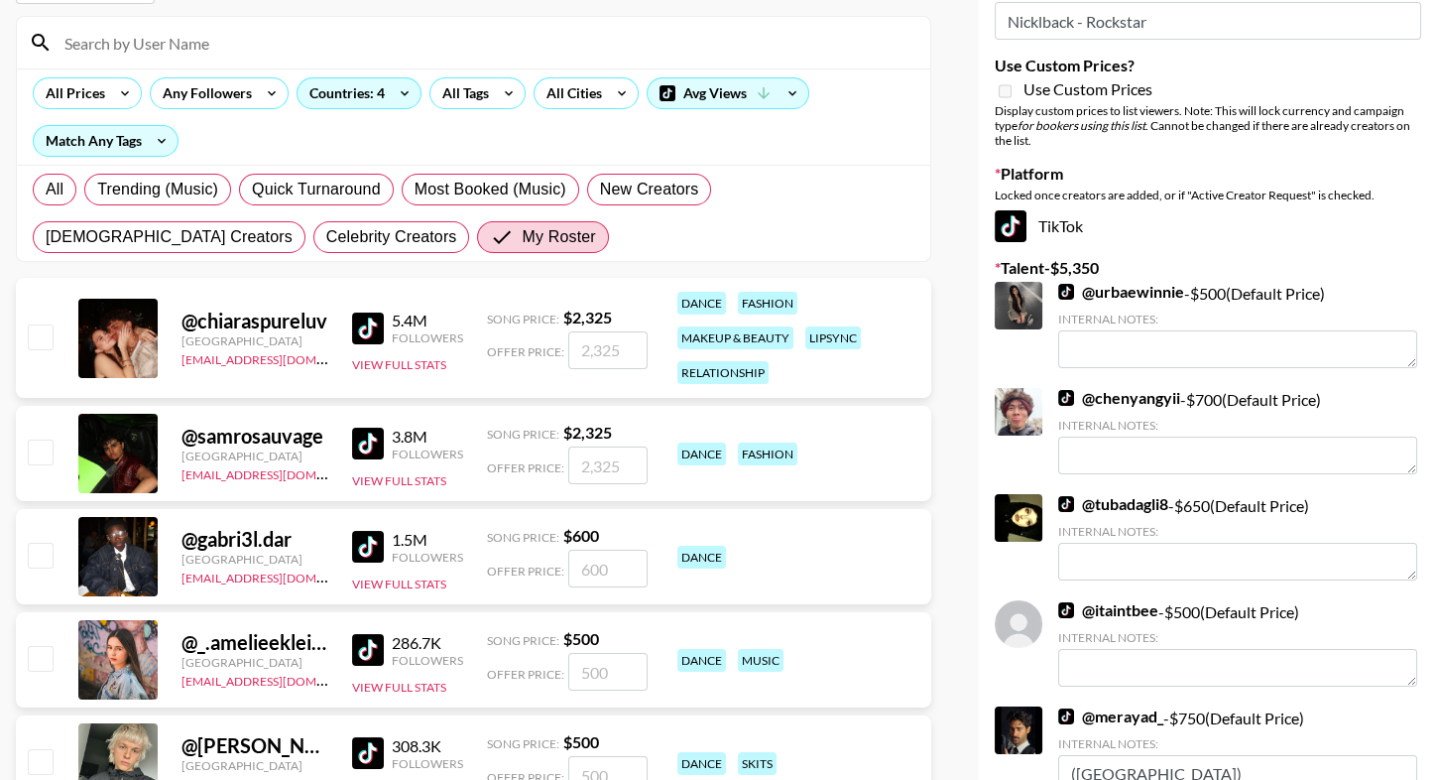
click at [42, 449] on input "checkbox" at bounding box center [40, 451] width 24 height 24
checkbox input "true"
drag, startPoint x: 624, startPoint y: 458, endPoint x: 540, endPoint y: 458, distance: 84.3
click at [541, 458] on div "Offer Price: 2325" at bounding box center [567, 465] width 161 height 38
type input "2000"
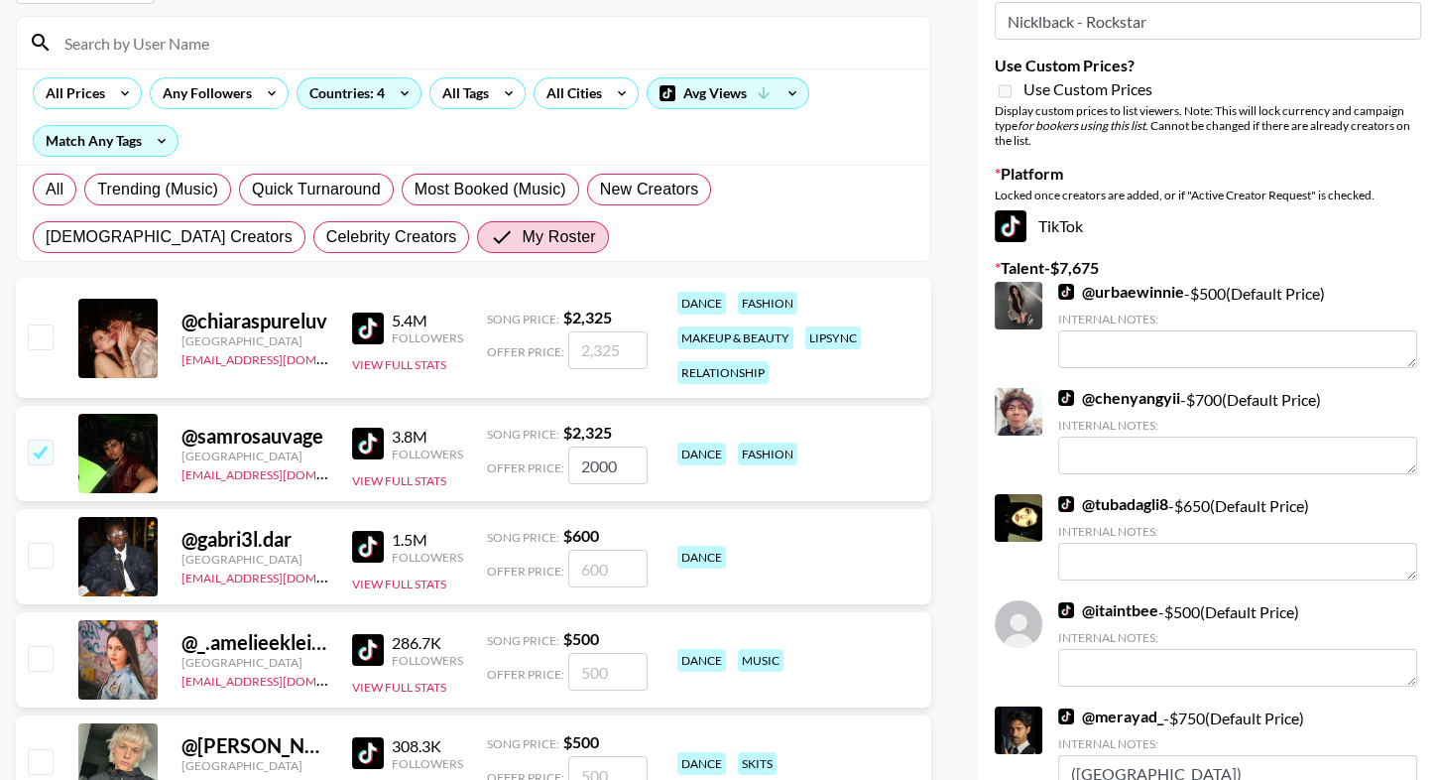
click at [435, 244] on div "All Trending (Music) Quick Turnaround Most Booked (Music) New Creators LGBTQIA+…" at bounding box center [474, 213] width 890 height 95
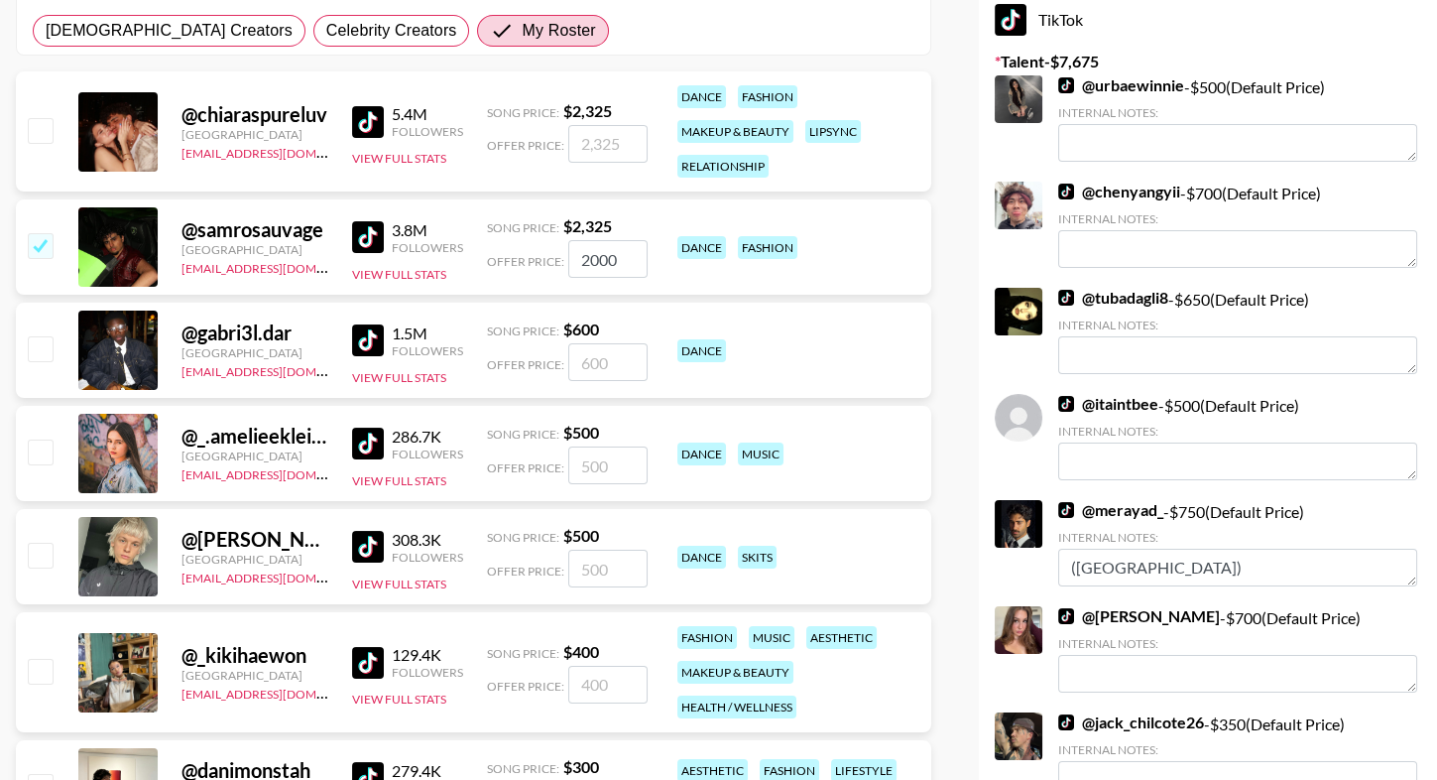
scroll to position [383, 0]
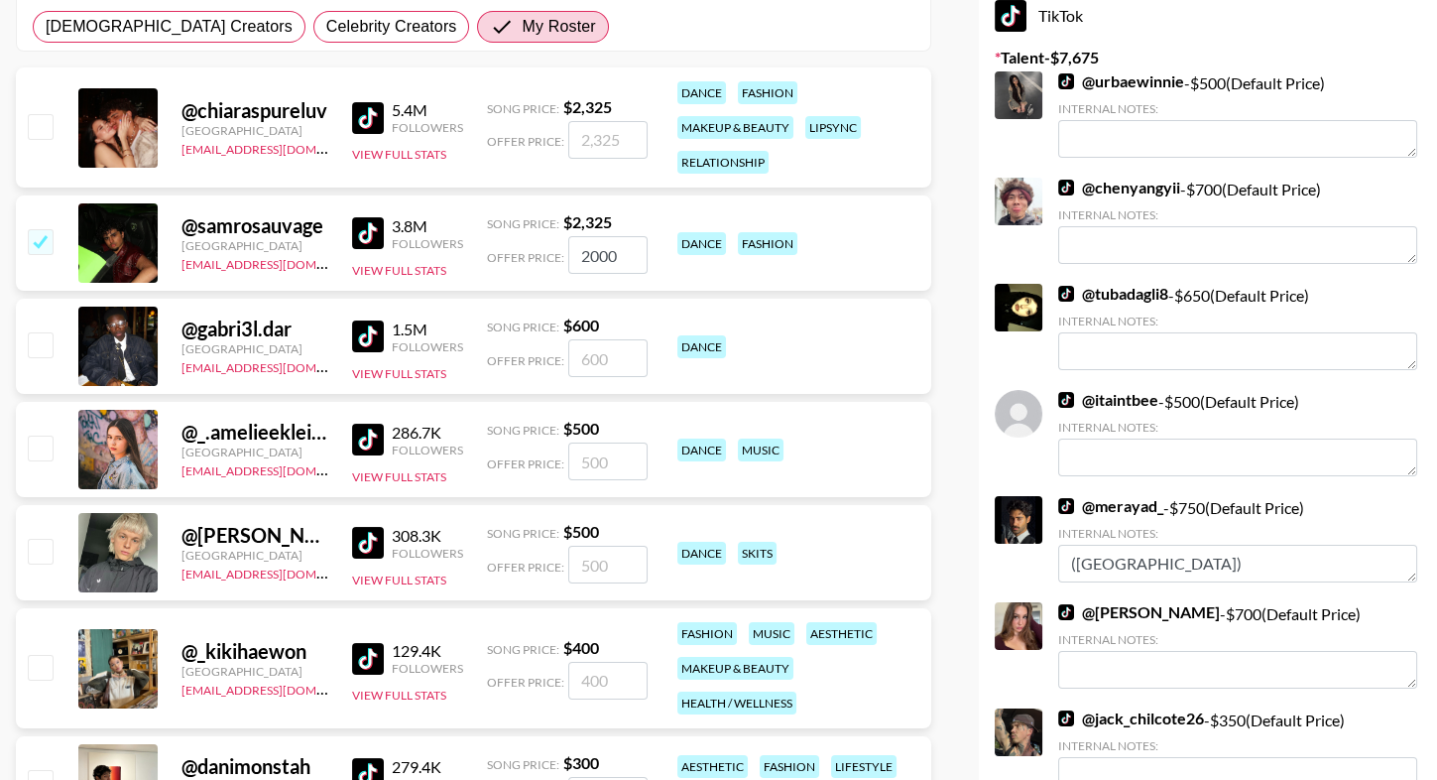
click at [45, 558] on input "checkbox" at bounding box center [40, 551] width 24 height 24
checkbox input "true"
type input "500"
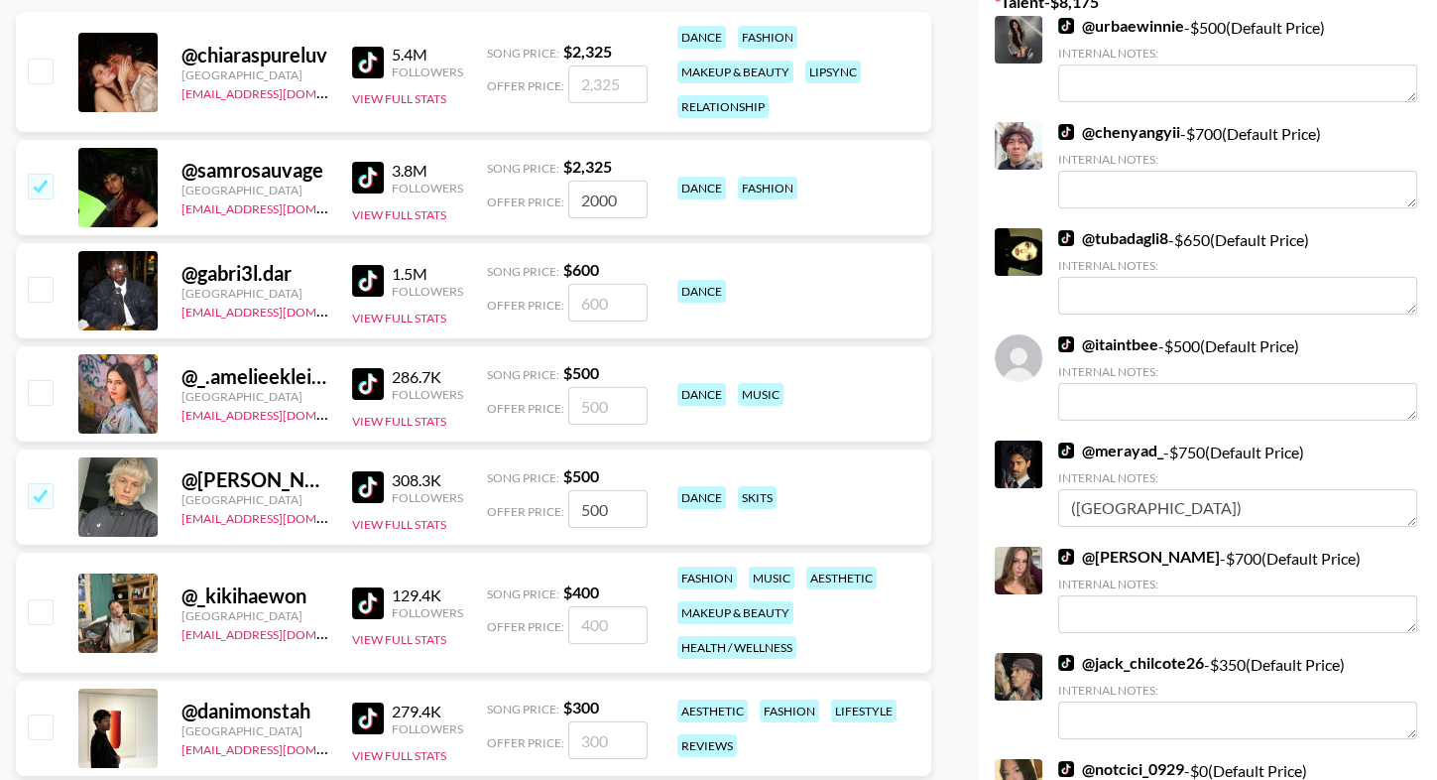
scroll to position [0, 0]
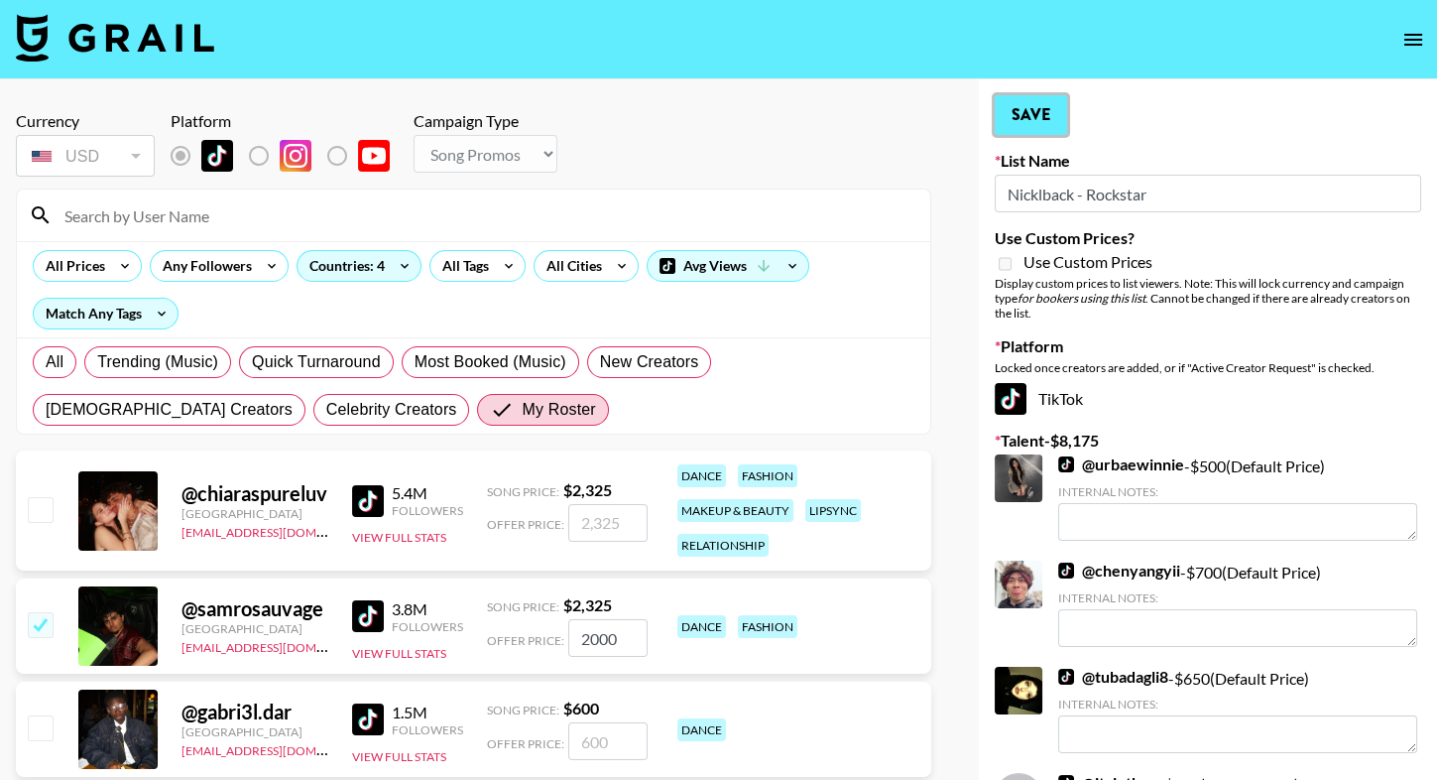
click at [1050, 124] on button "Save" at bounding box center [1031, 115] width 72 height 40
radio input "true"
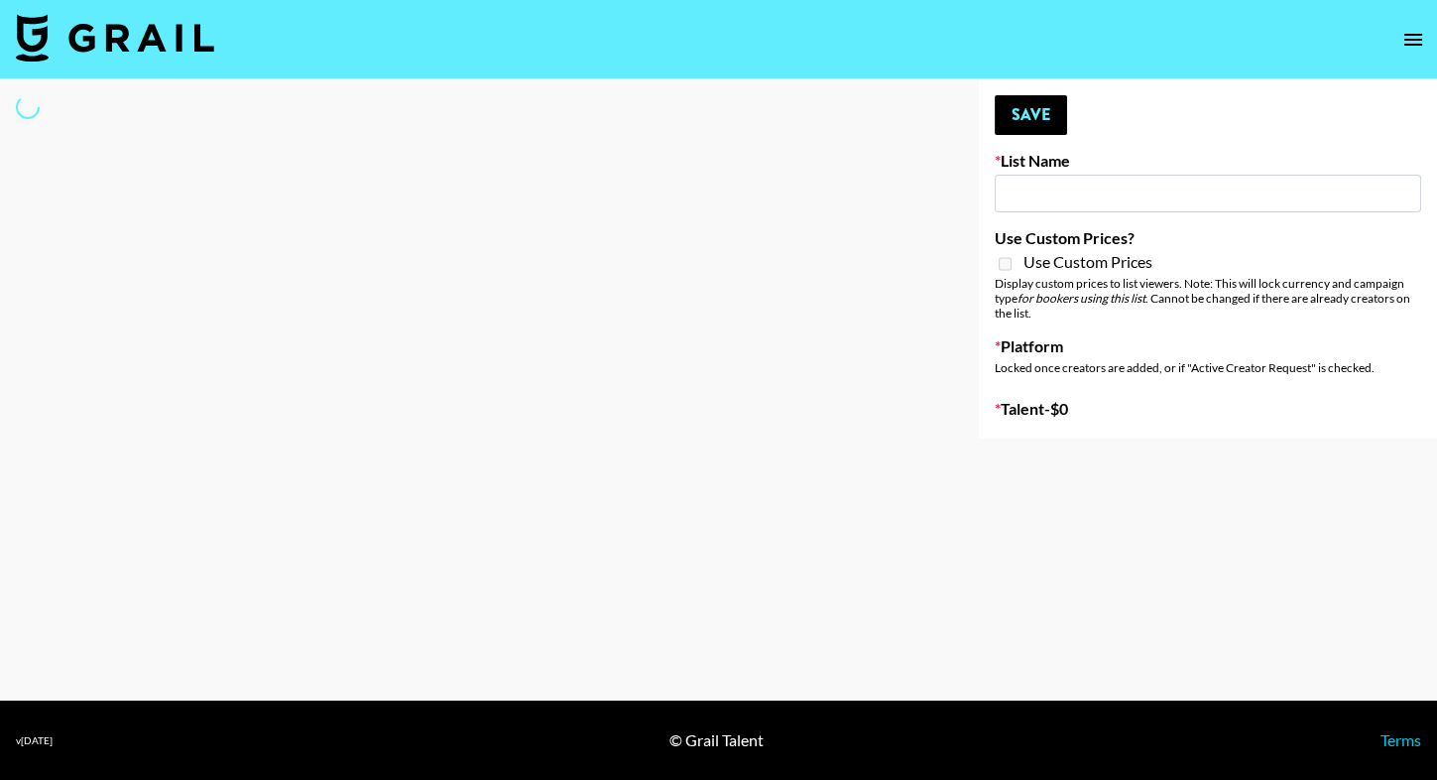
type input "Interscope Song Promo List"
select select "Song"
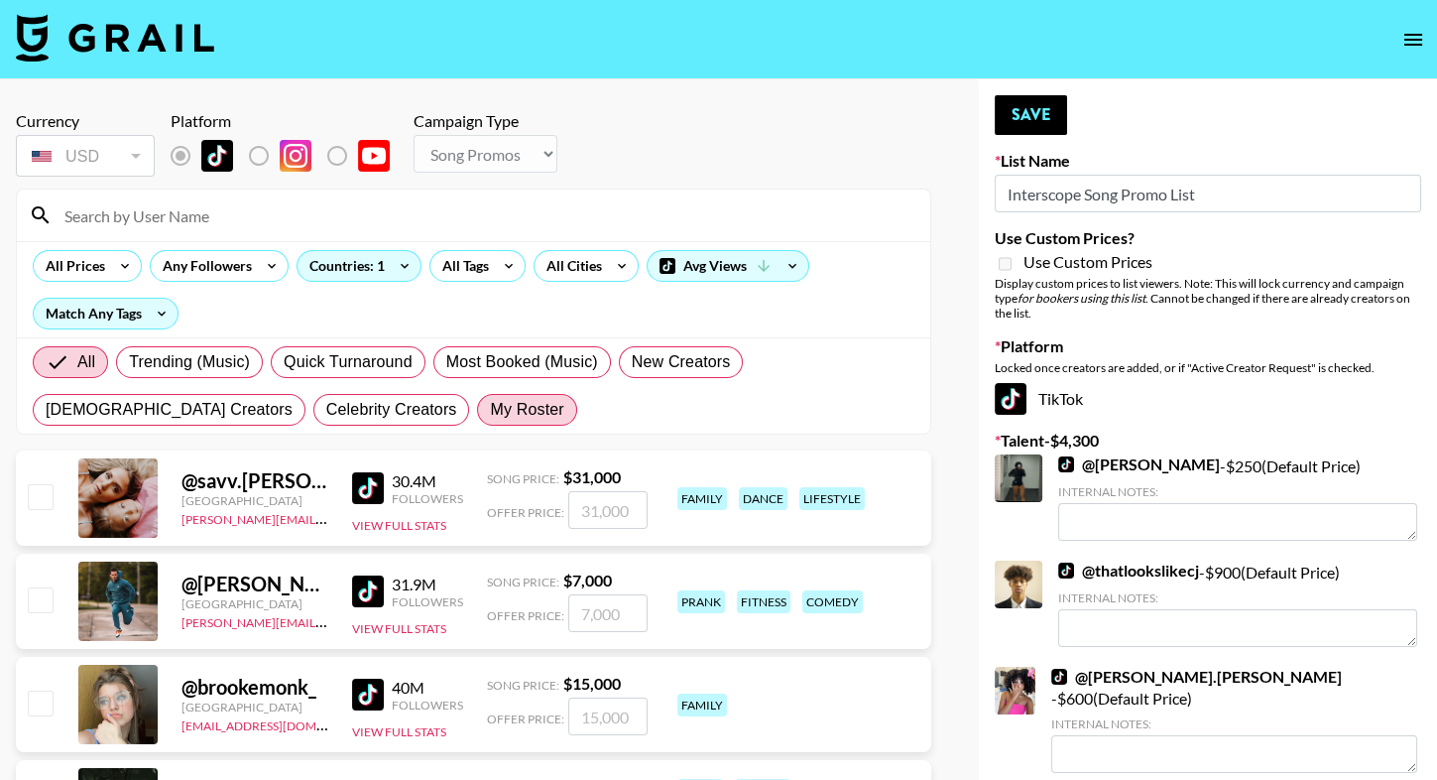
click at [490, 405] on span "My Roster" at bounding box center [526, 410] width 73 height 24
click at [490, 410] on input "My Roster" at bounding box center [490, 410] width 0 height 0
radio input "true"
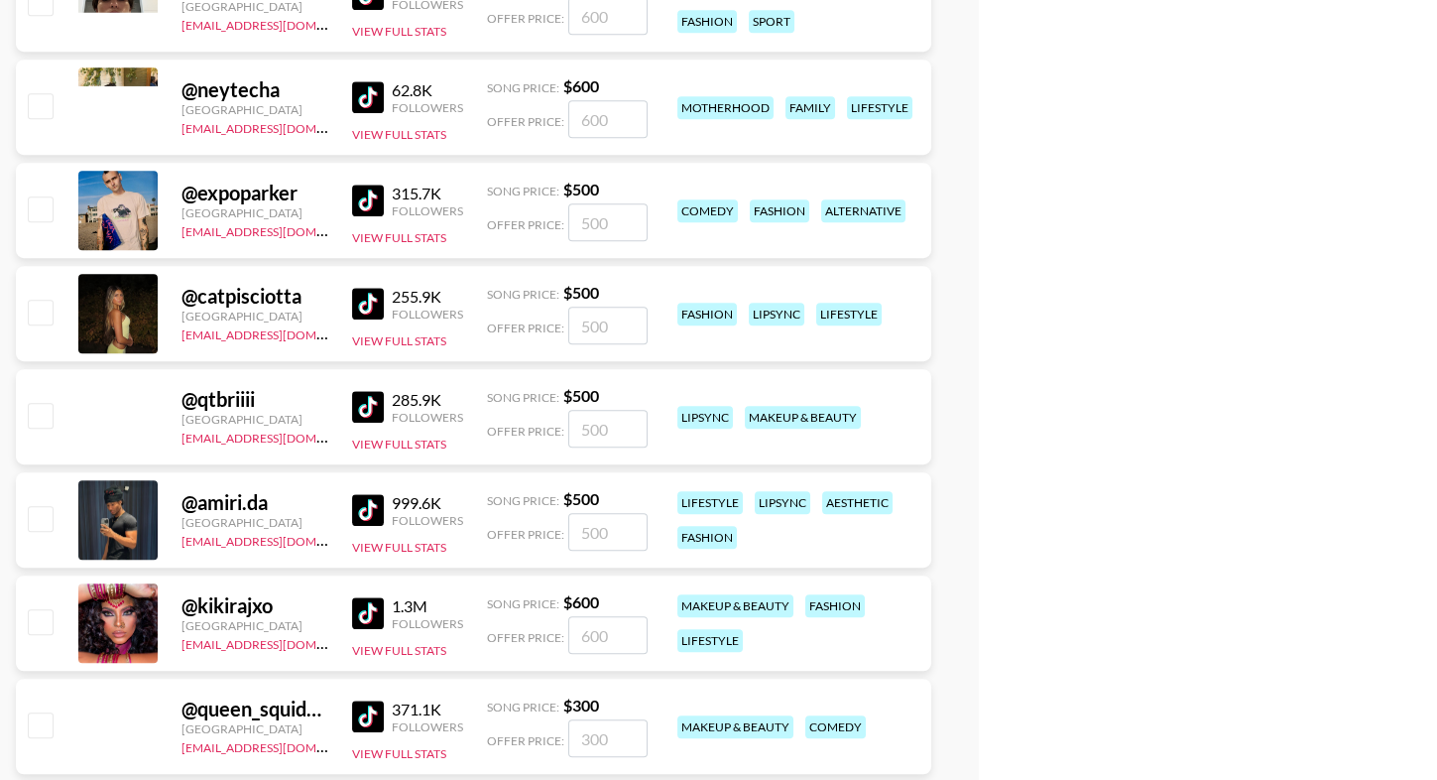
scroll to position [2249, 0]
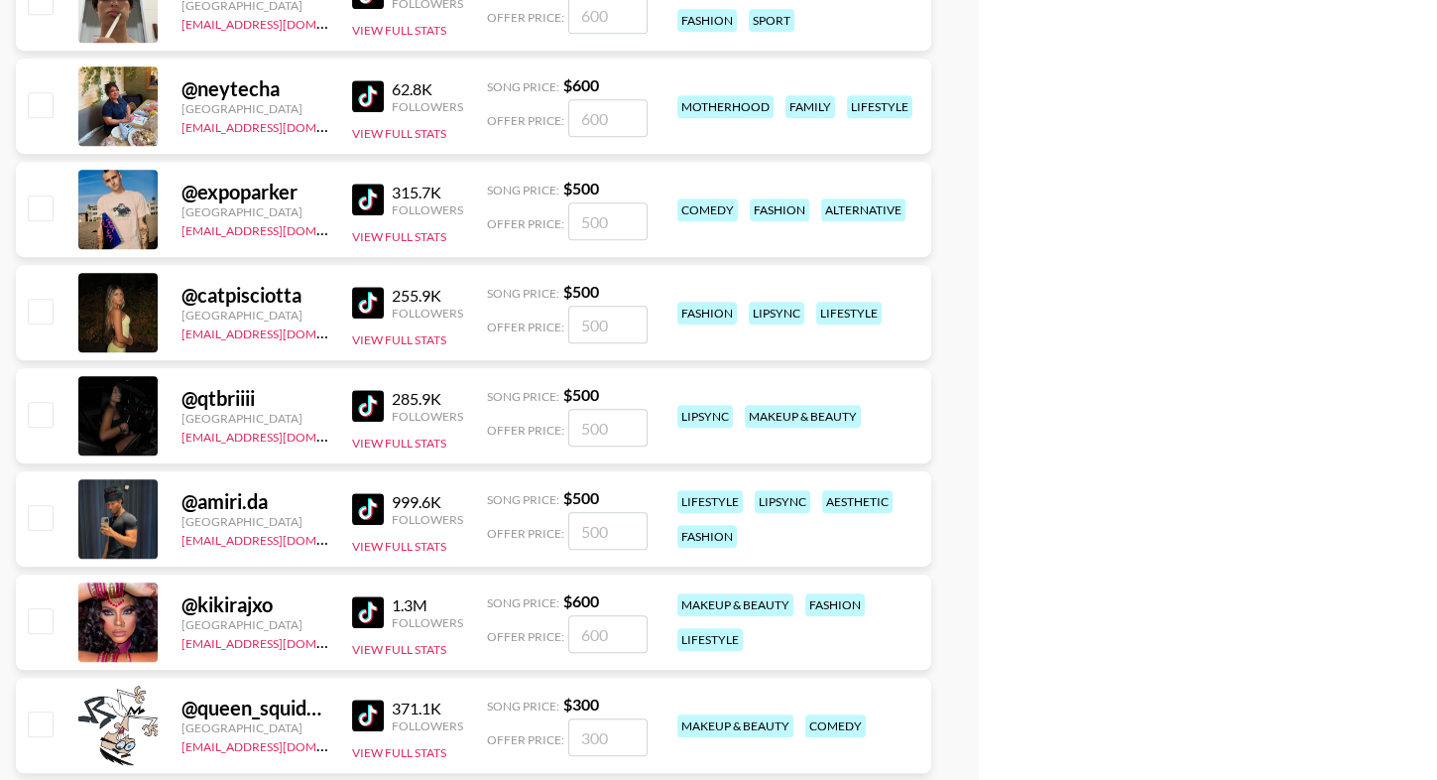
click at [47, 411] on input "checkbox" at bounding box center [40, 414] width 24 height 24
checkbox input "true"
type input "500"
click at [45, 518] on input "checkbox" at bounding box center [40, 517] width 24 height 24
checkbox input "true"
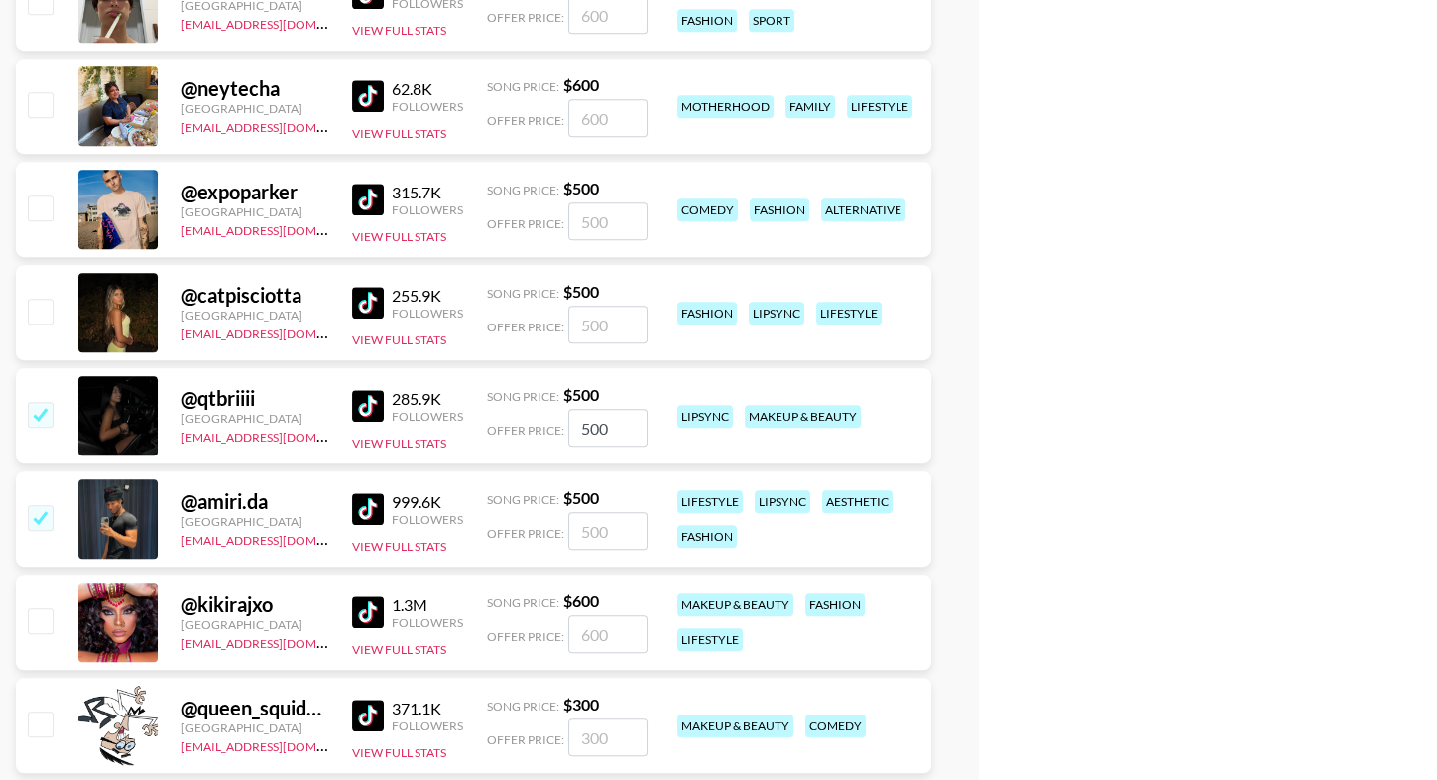
type input "500"
click at [354, 395] on img at bounding box center [368, 406] width 32 height 32
click at [50, 425] on div at bounding box center [39, 416] width 31 height 34
click at [45, 414] on input "checkbox" at bounding box center [40, 414] width 24 height 24
checkbox input "false"
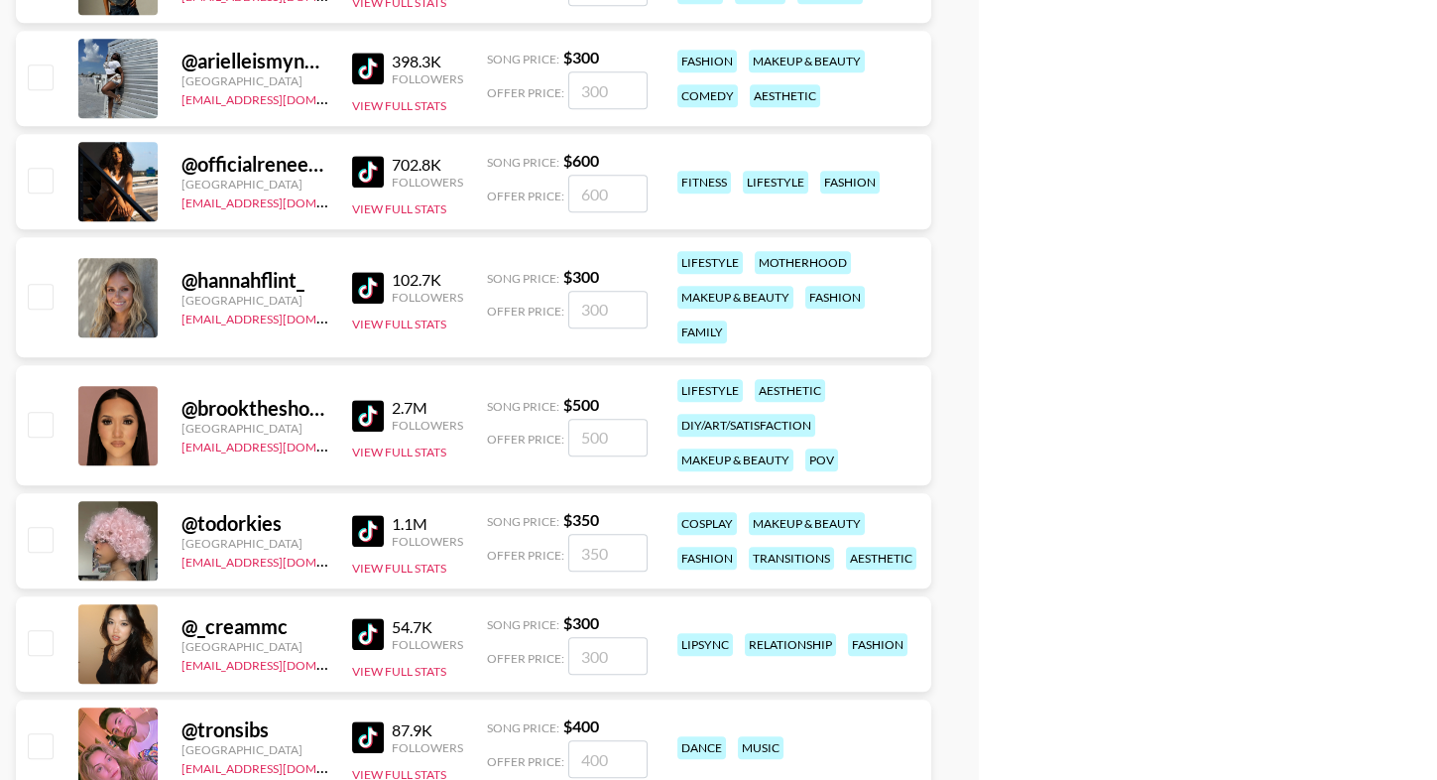
scroll to position [3669, 0]
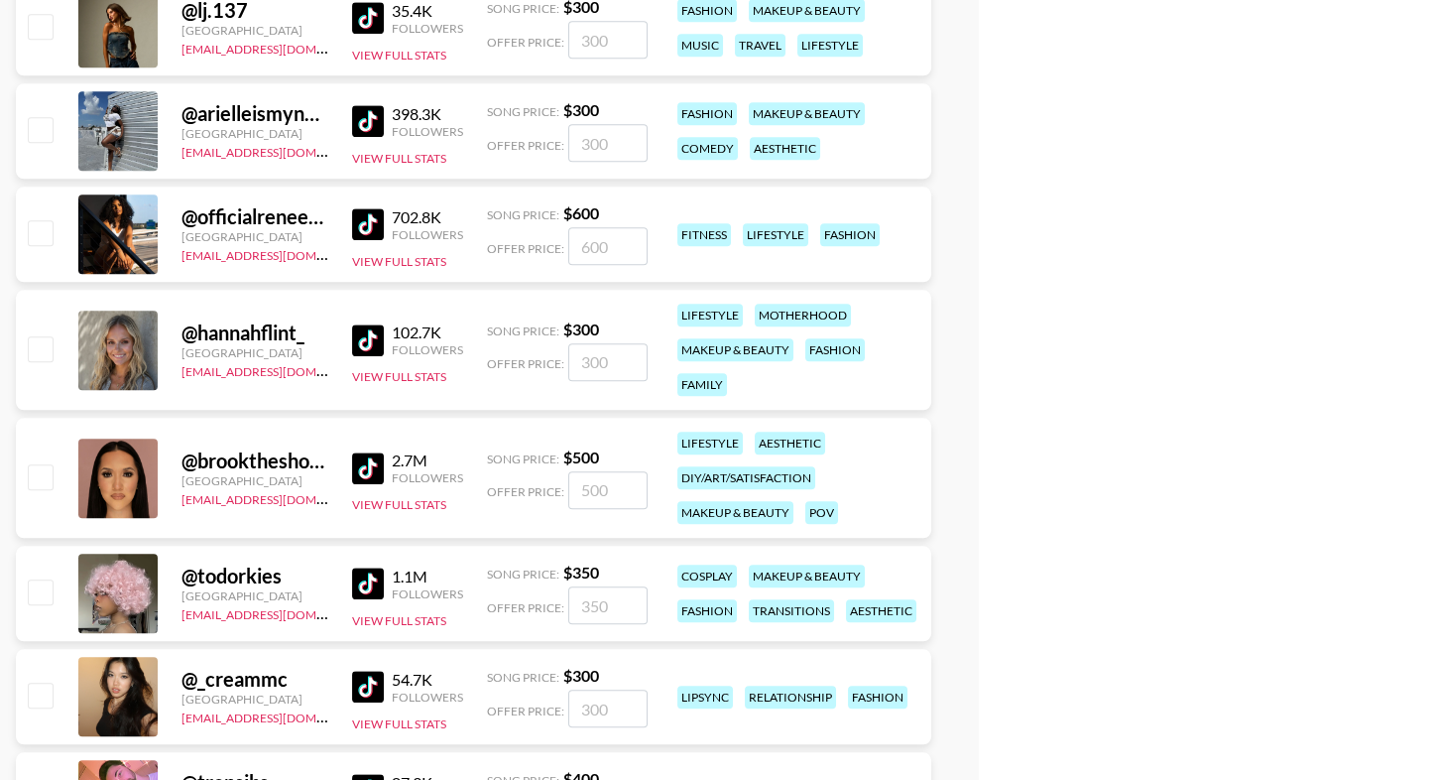
click at [42, 120] on input "checkbox" at bounding box center [40, 129] width 24 height 24
checkbox input "true"
type input "300"
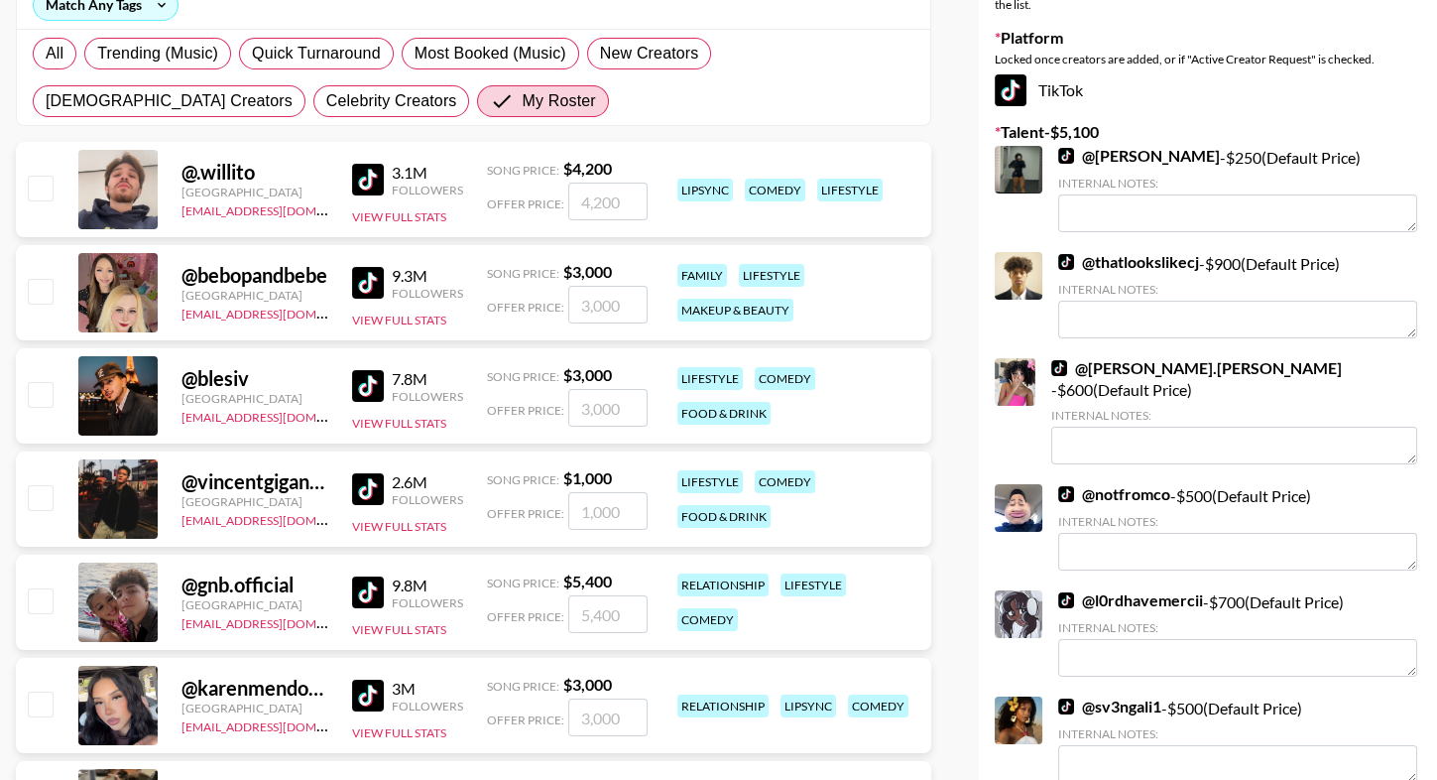
scroll to position [0, 0]
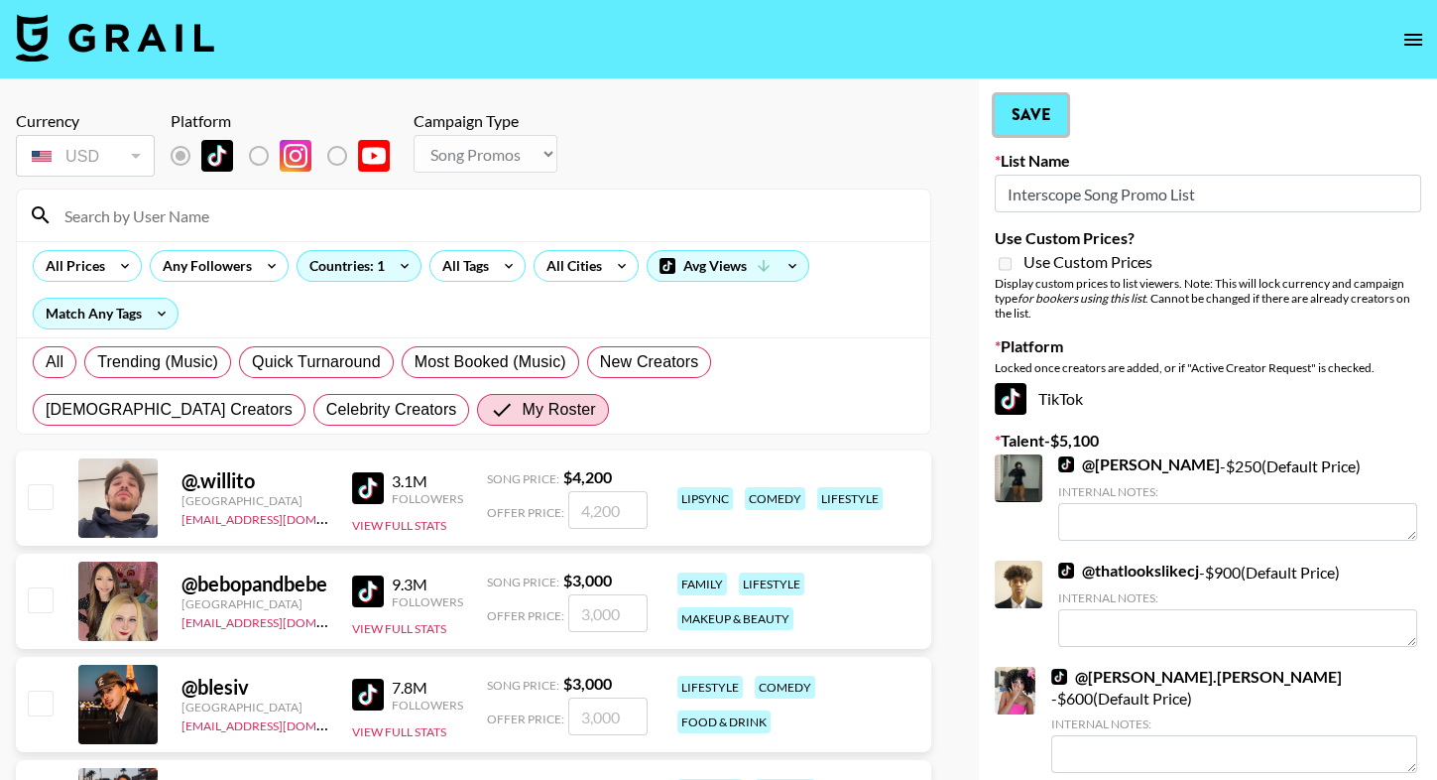
click at [1037, 111] on button "Save" at bounding box center [1031, 115] width 72 height 40
radio input "true"
